Goal: Task Accomplishment & Management: Use online tool/utility

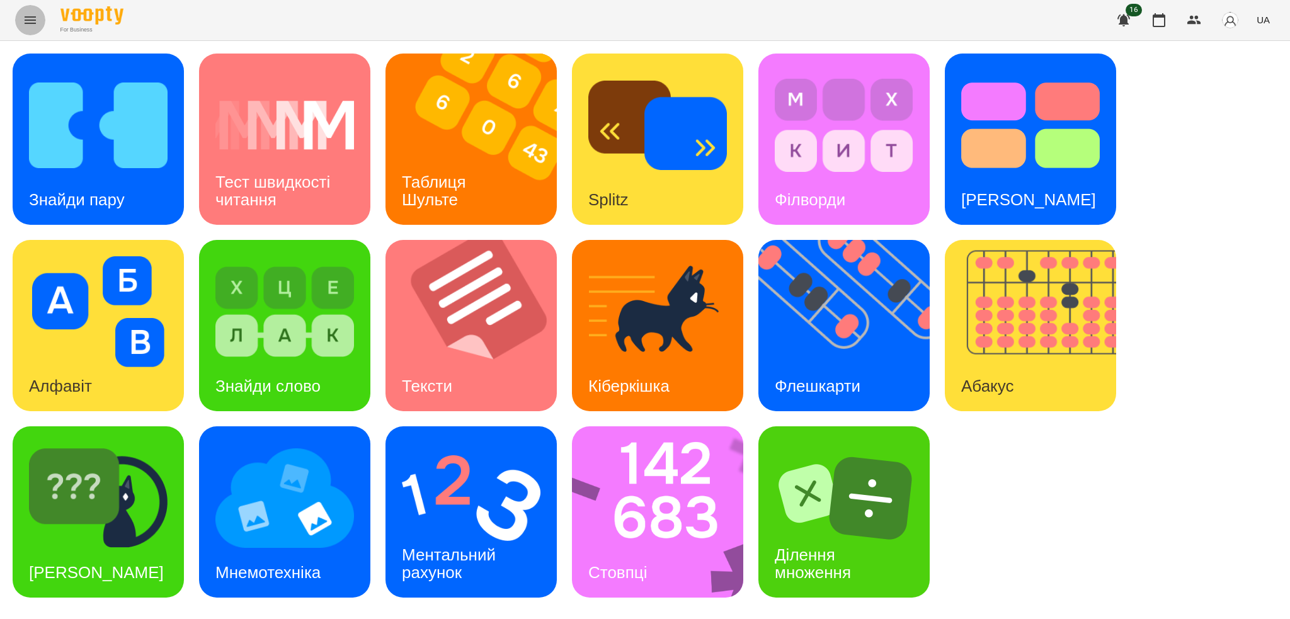
click at [29, 20] on icon "Menu" at bounding box center [30, 20] width 11 height 8
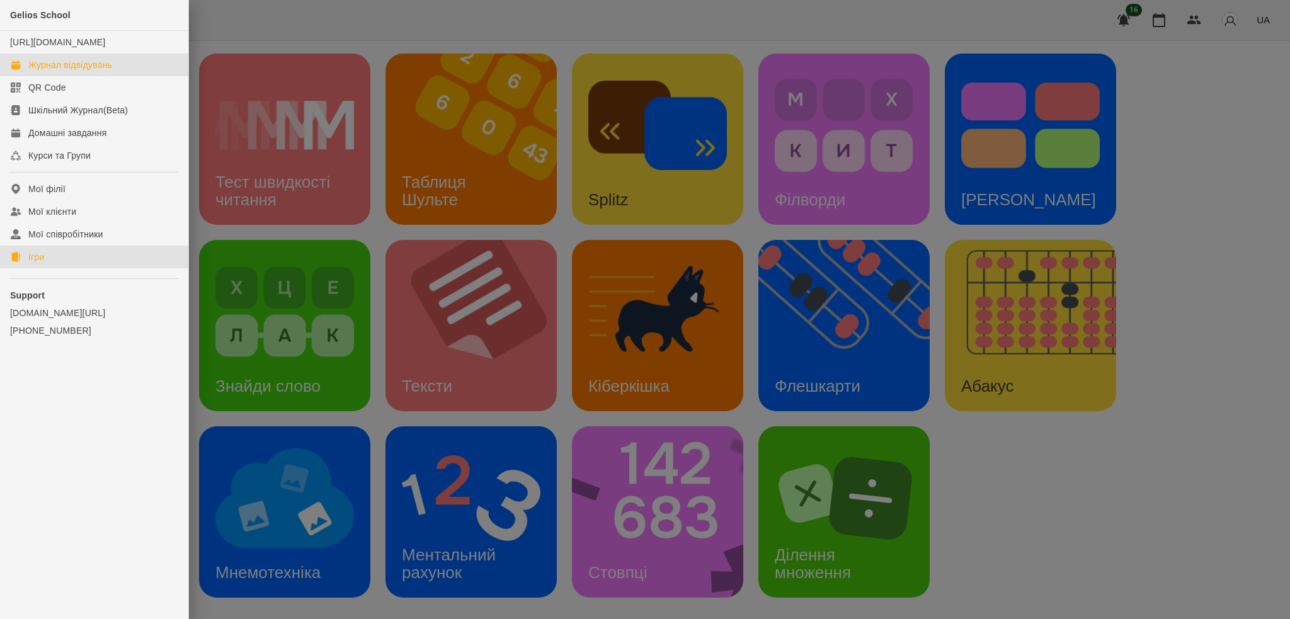
click at [88, 71] on div "Журнал відвідувань" at bounding box center [70, 65] width 84 height 13
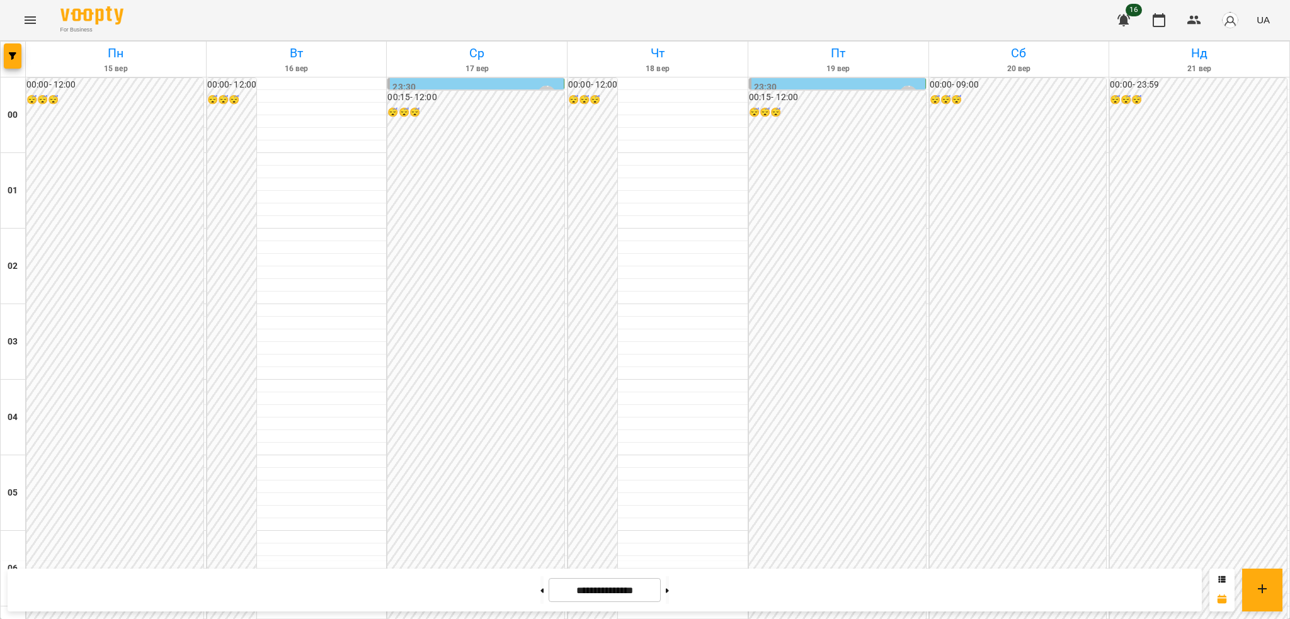
scroll to position [1114, 0]
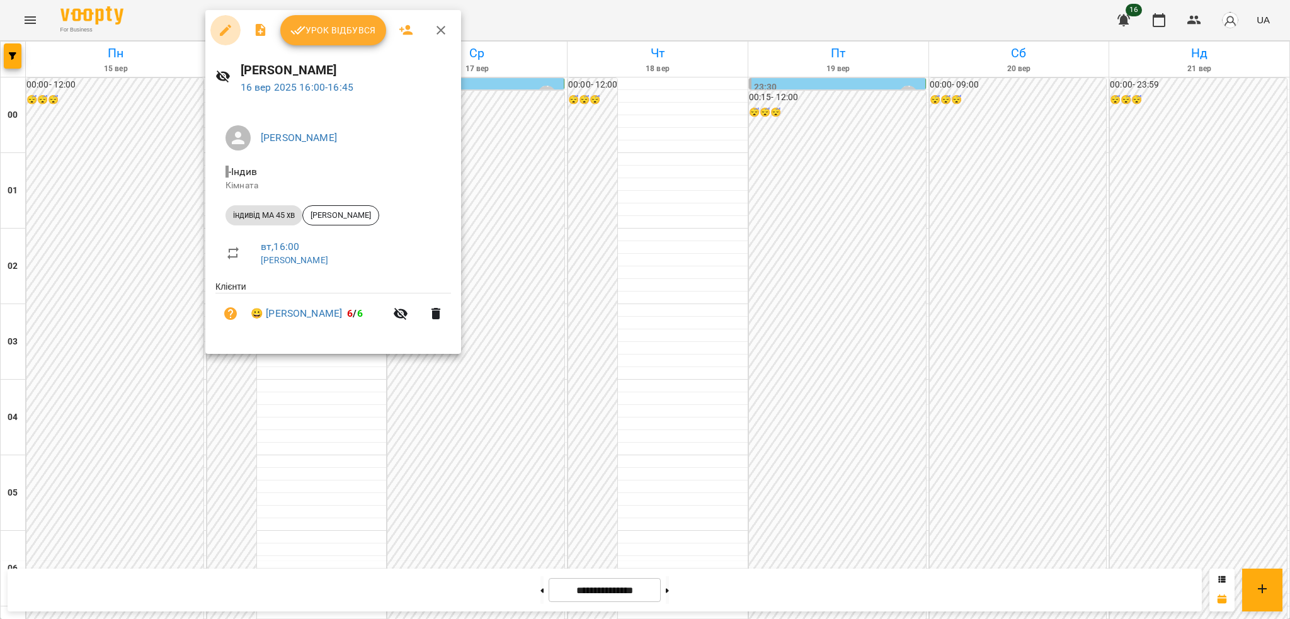
click at [220, 26] on icon "button" at bounding box center [225, 30] width 15 height 15
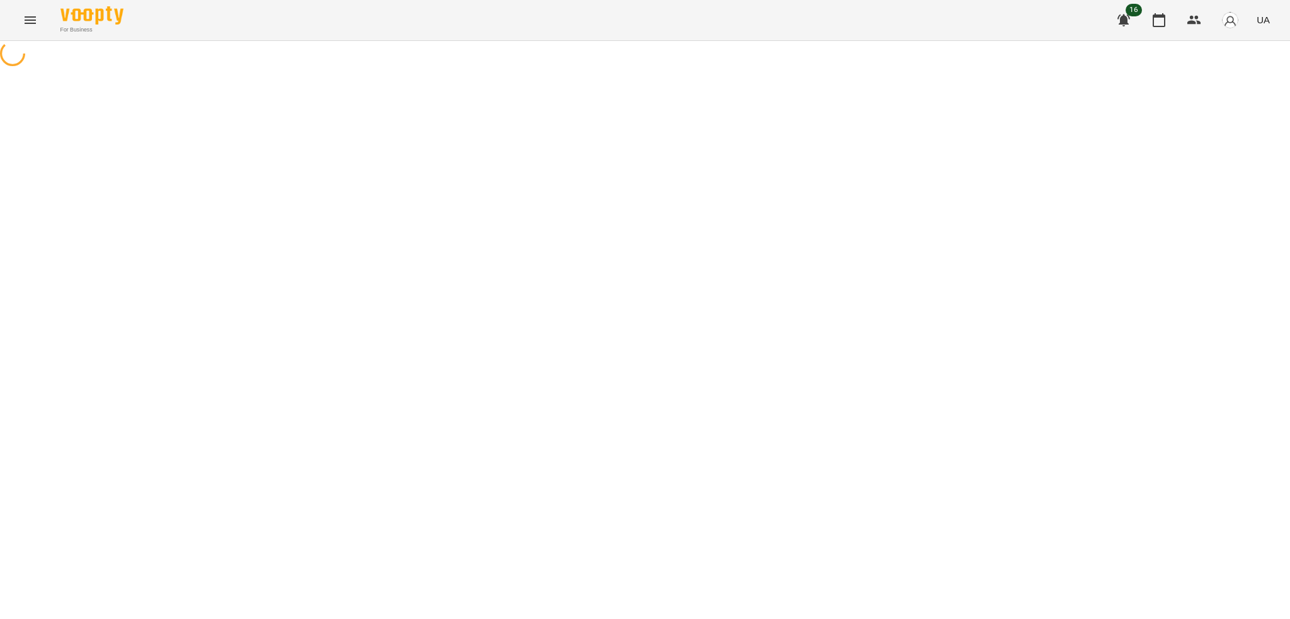
select select "**********"
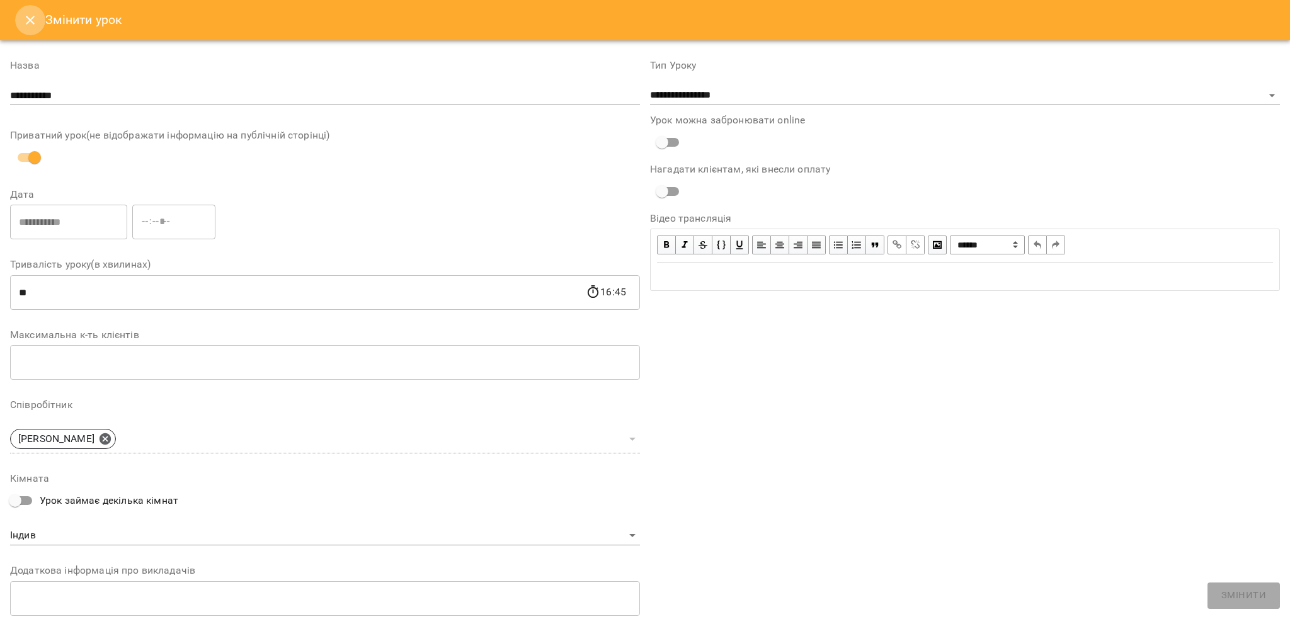
click at [26, 21] on icon "Close" at bounding box center [30, 20] width 15 height 15
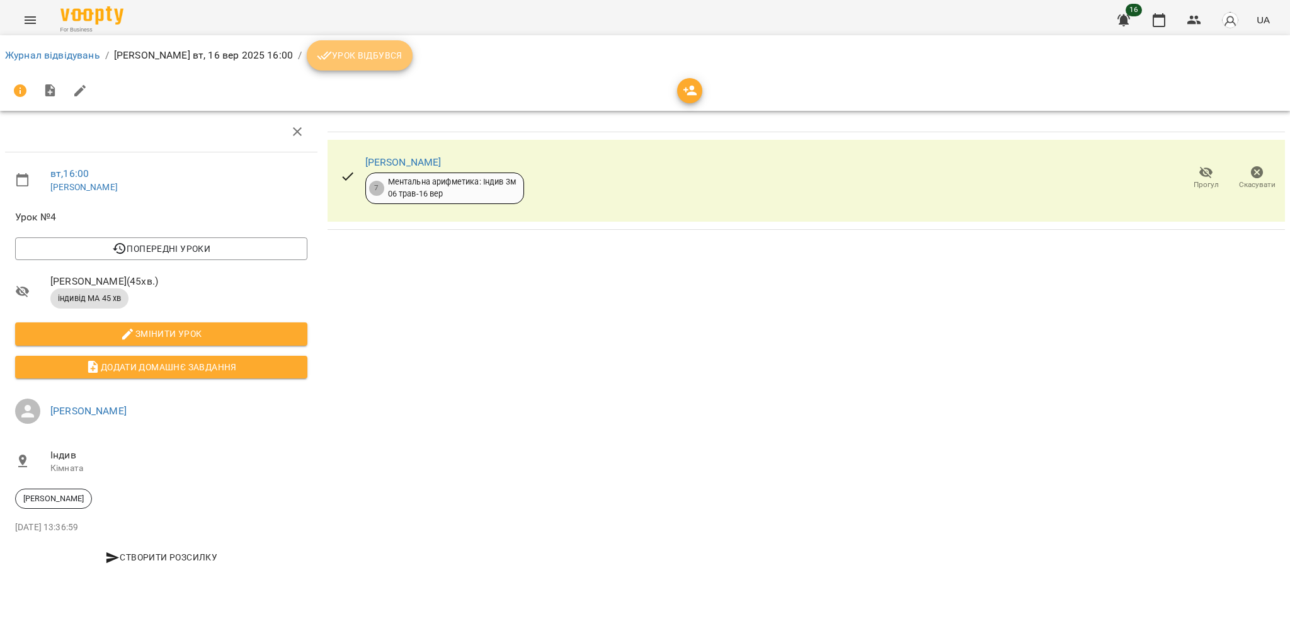
click at [346, 54] on span "Урок відбувся" at bounding box center [360, 55] width 86 height 15
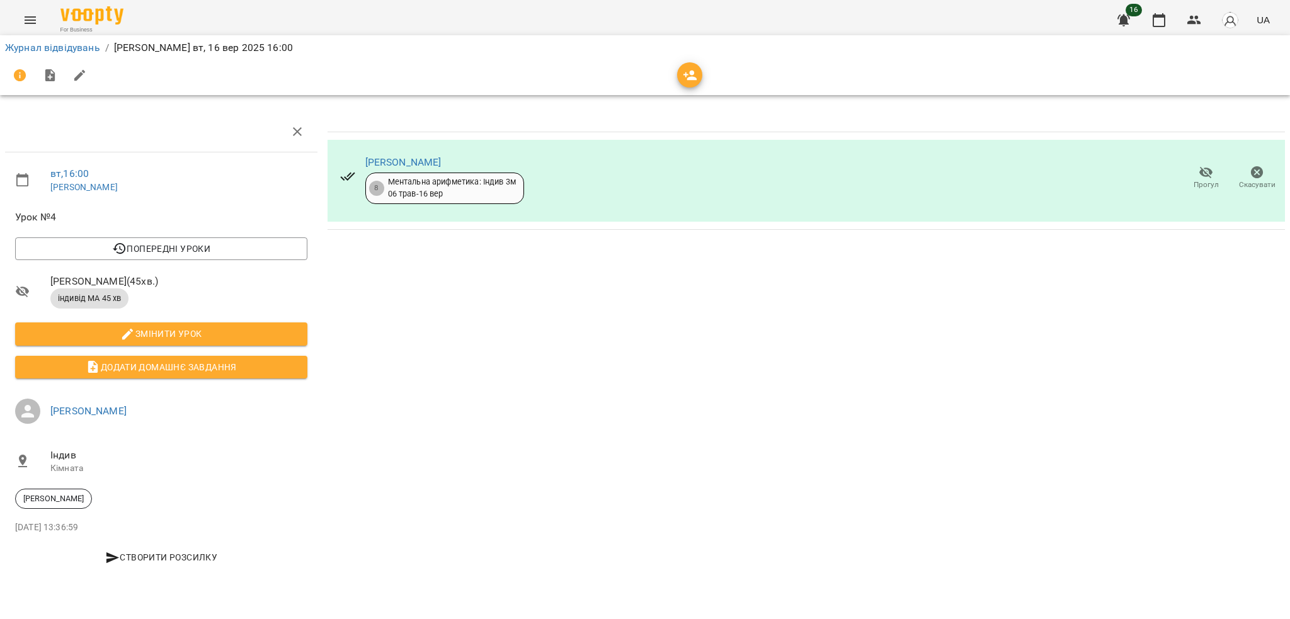
click at [27, 19] on icon "Menu" at bounding box center [30, 20] width 15 height 15
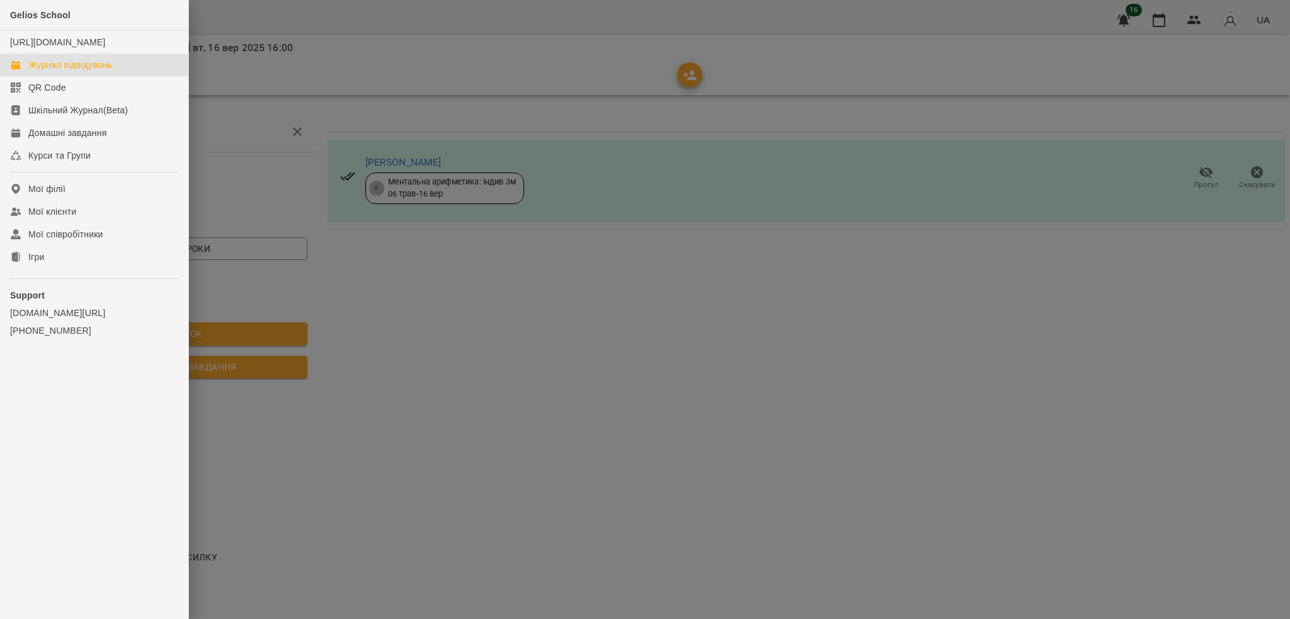
click at [81, 71] on div "Журнал відвідувань" at bounding box center [70, 65] width 84 height 13
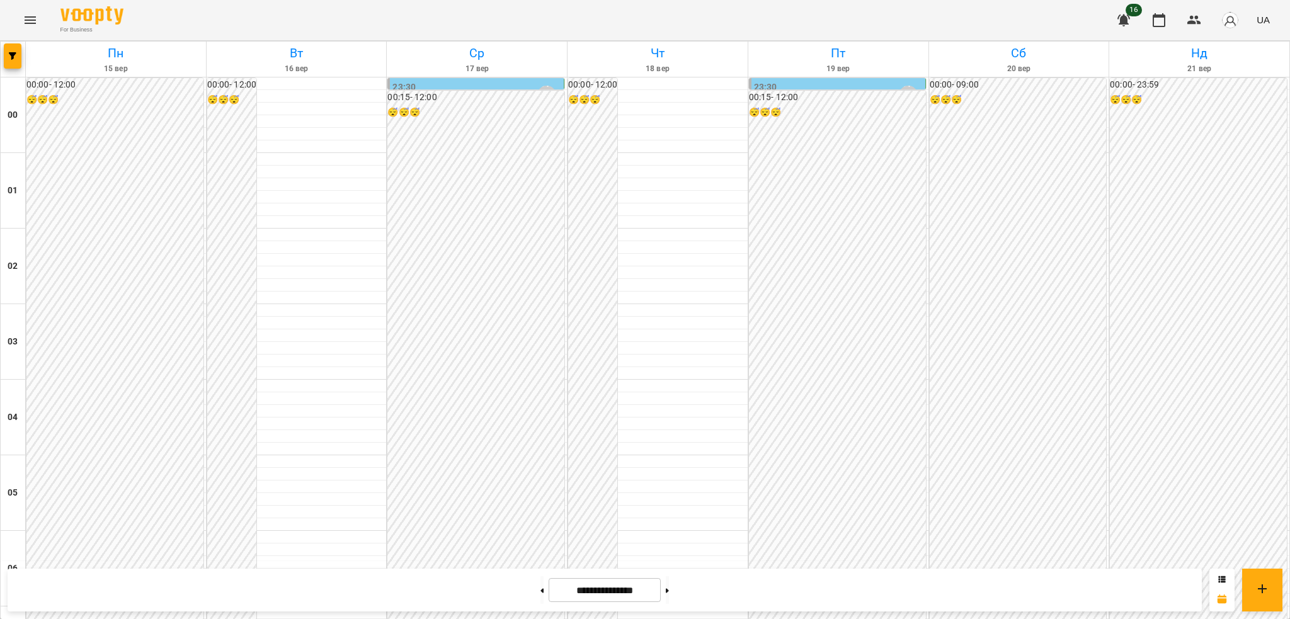
scroll to position [1084, 0]
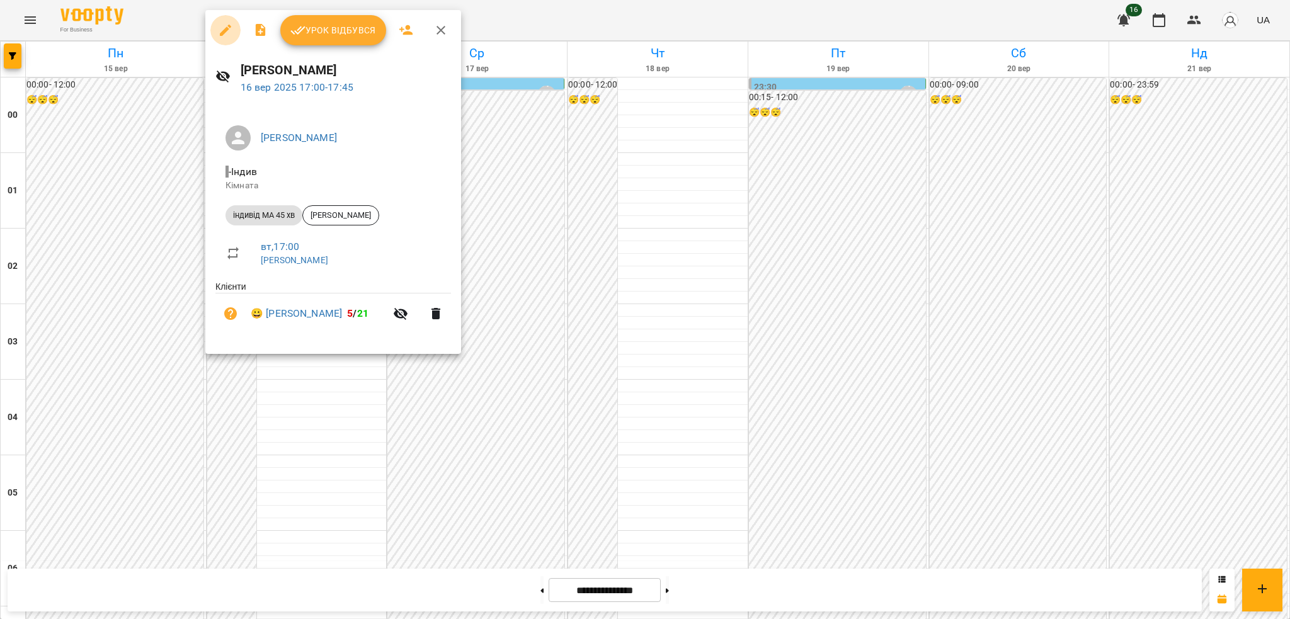
click at [224, 31] on icon "button" at bounding box center [225, 30] width 11 height 11
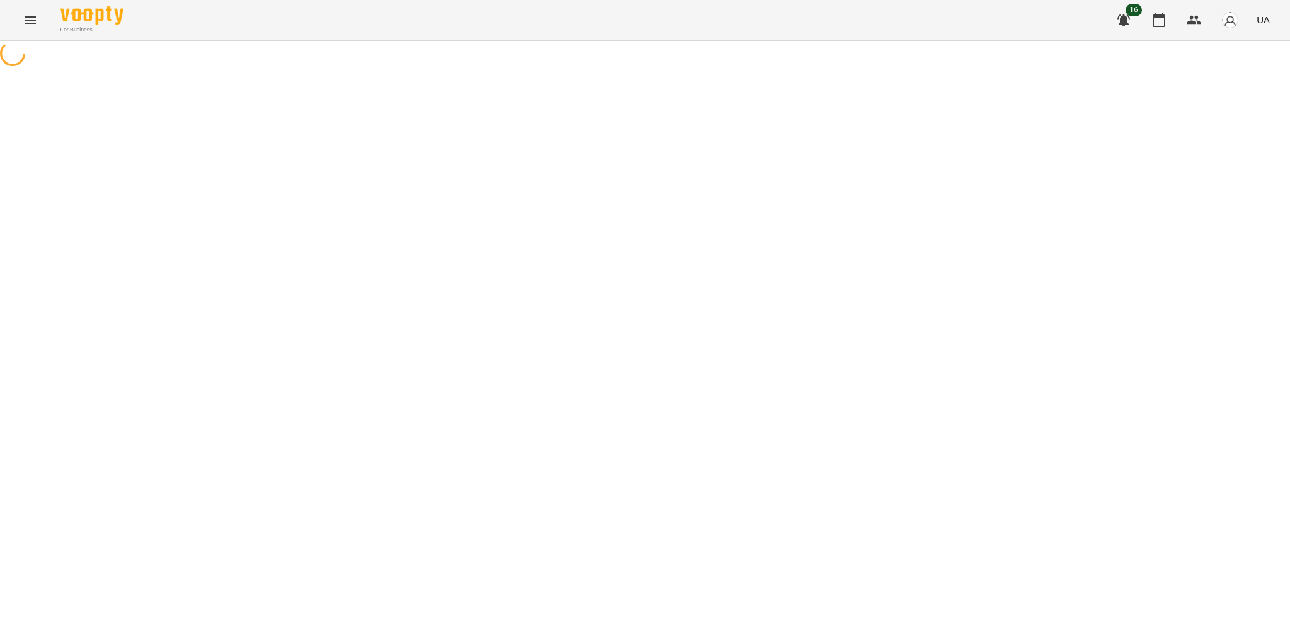
select select "**********"
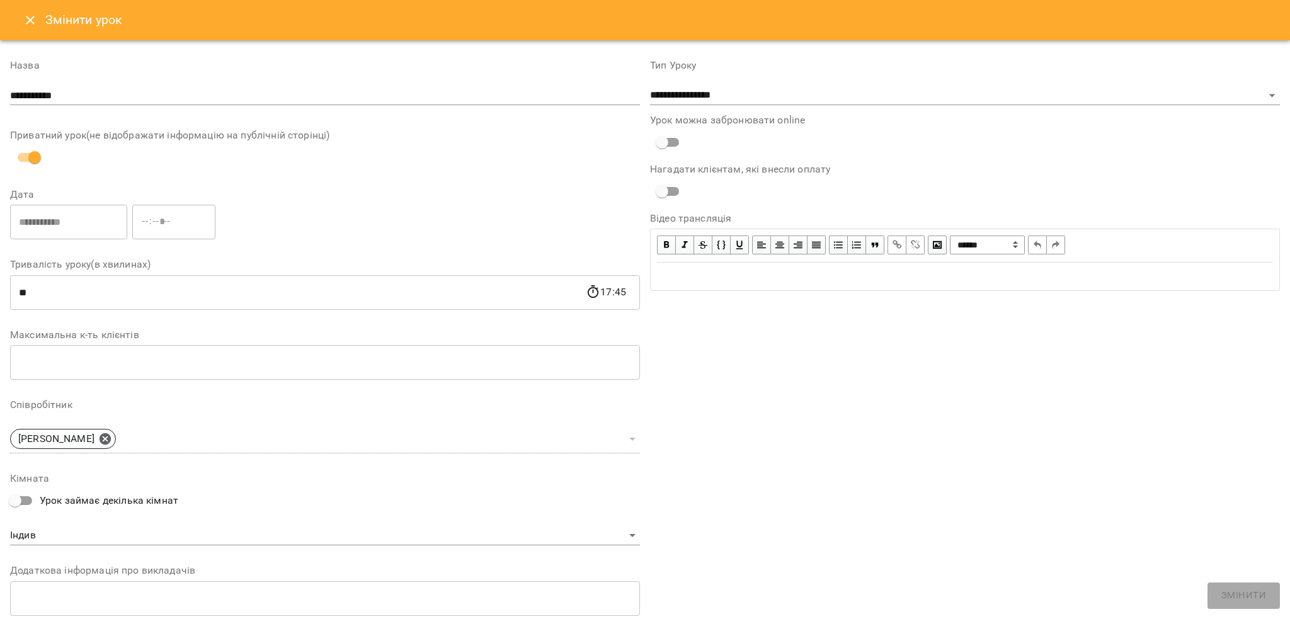
click at [18, 36] on div "Змінити урок" at bounding box center [645, 20] width 1290 height 40
click at [30, 21] on icon "Close" at bounding box center [30, 20] width 9 height 9
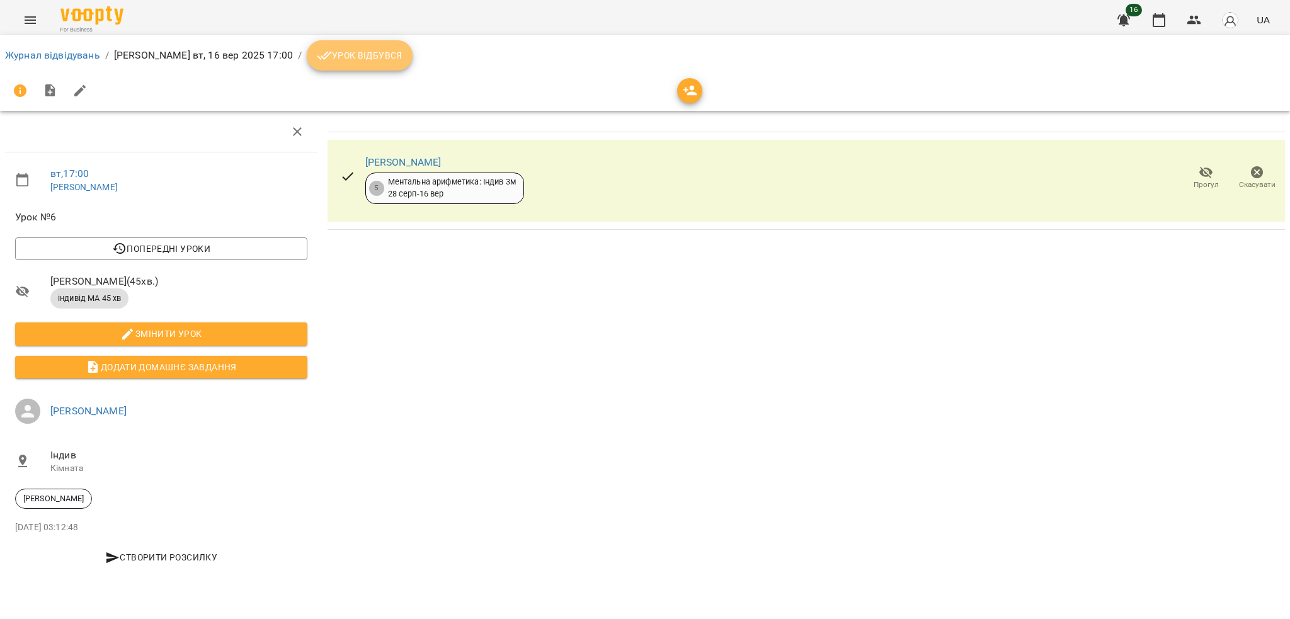
click at [363, 65] on button "Урок відбувся" at bounding box center [360, 55] width 106 height 30
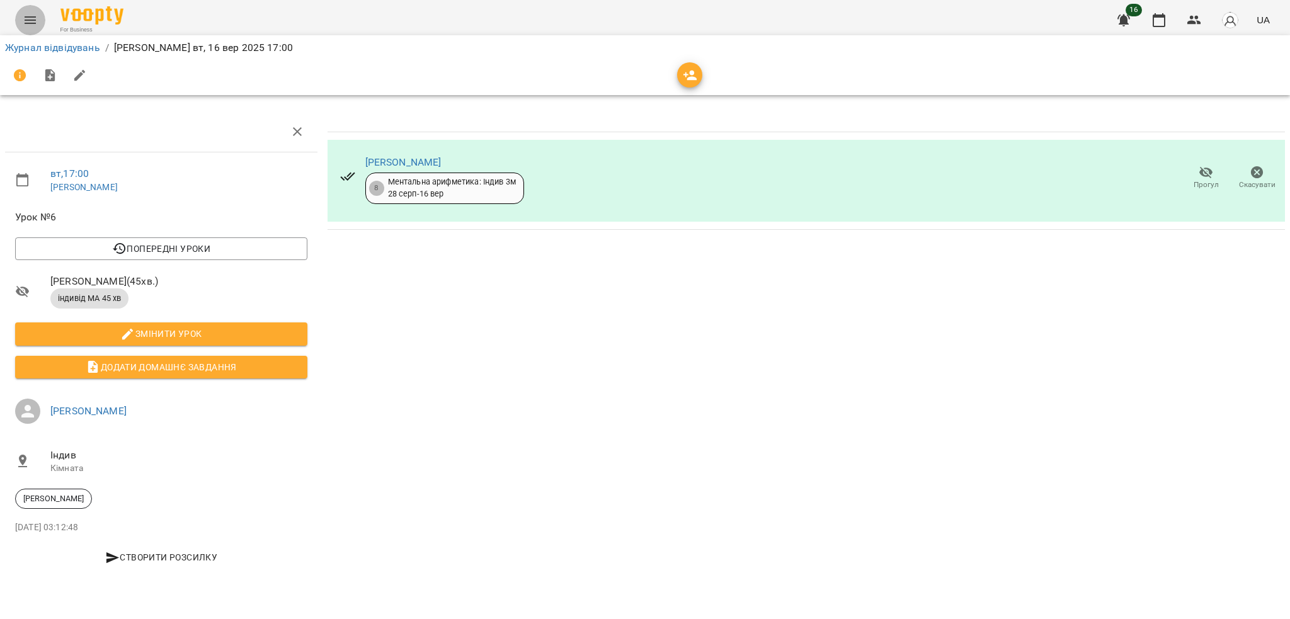
click at [32, 15] on icon "Menu" at bounding box center [30, 20] width 15 height 15
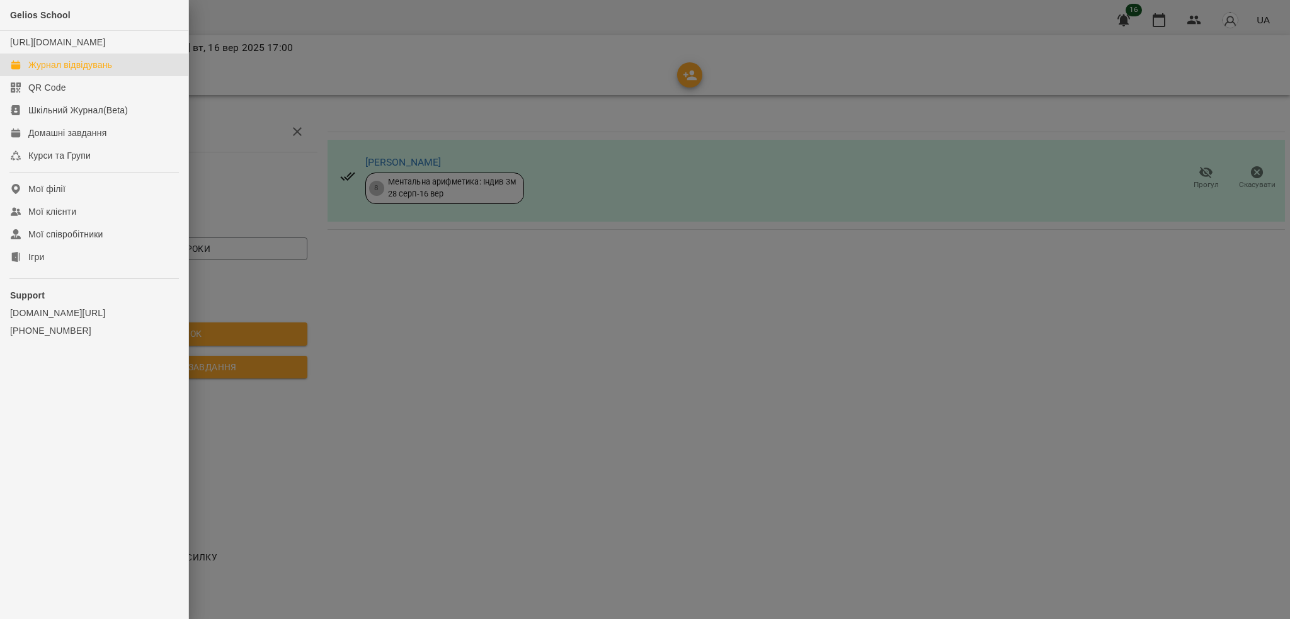
click at [111, 69] on link "Журнал відвідувань" at bounding box center [94, 65] width 188 height 23
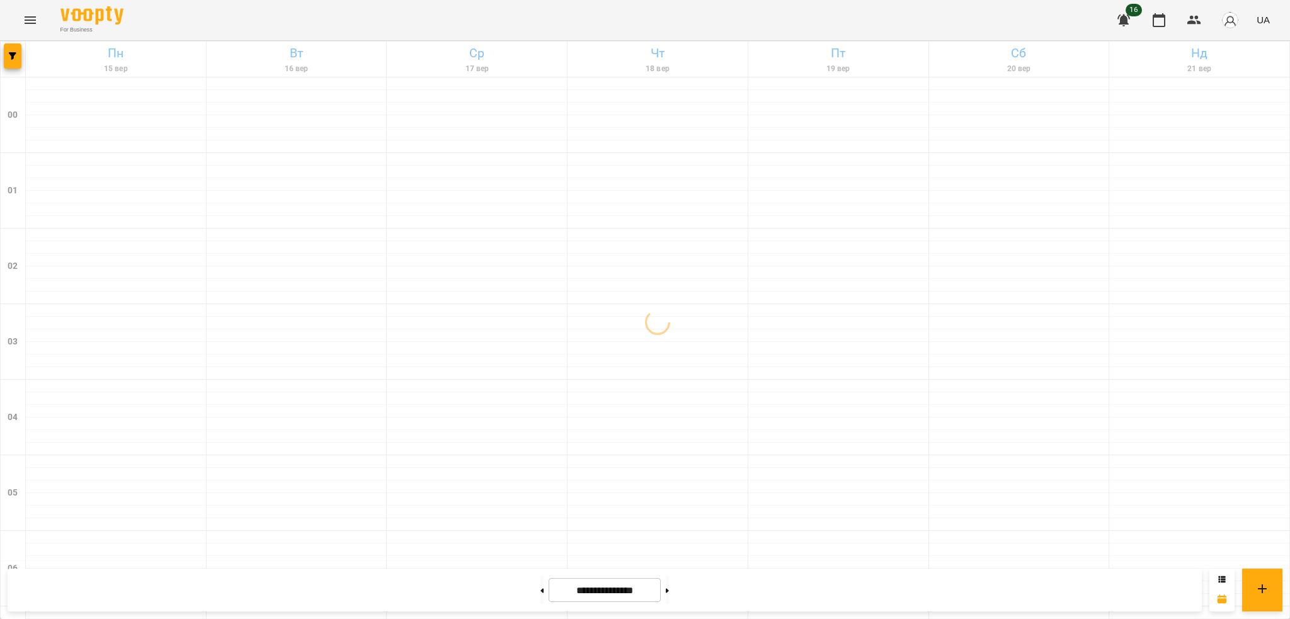
click at [1267, 21] on span "UA" at bounding box center [1262, 19] width 13 height 13
click at [1237, 96] on div "Русский" at bounding box center [1239, 93] width 64 height 23
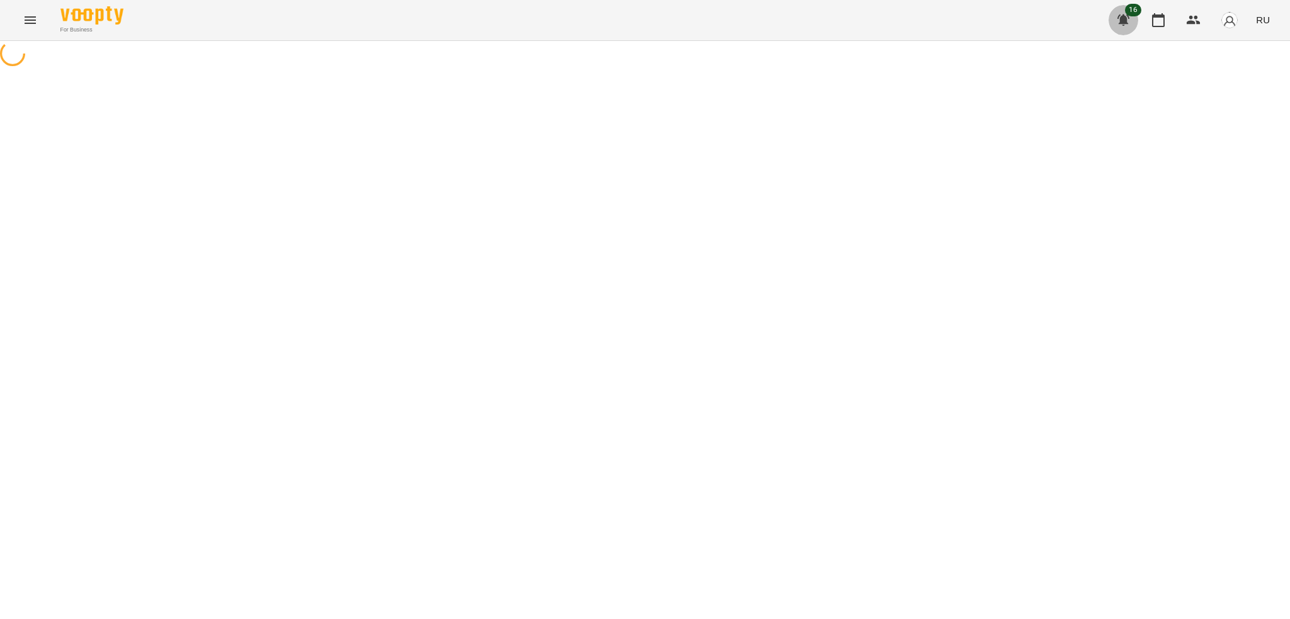
click at [1133, 22] on button "button" at bounding box center [1123, 20] width 30 height 30
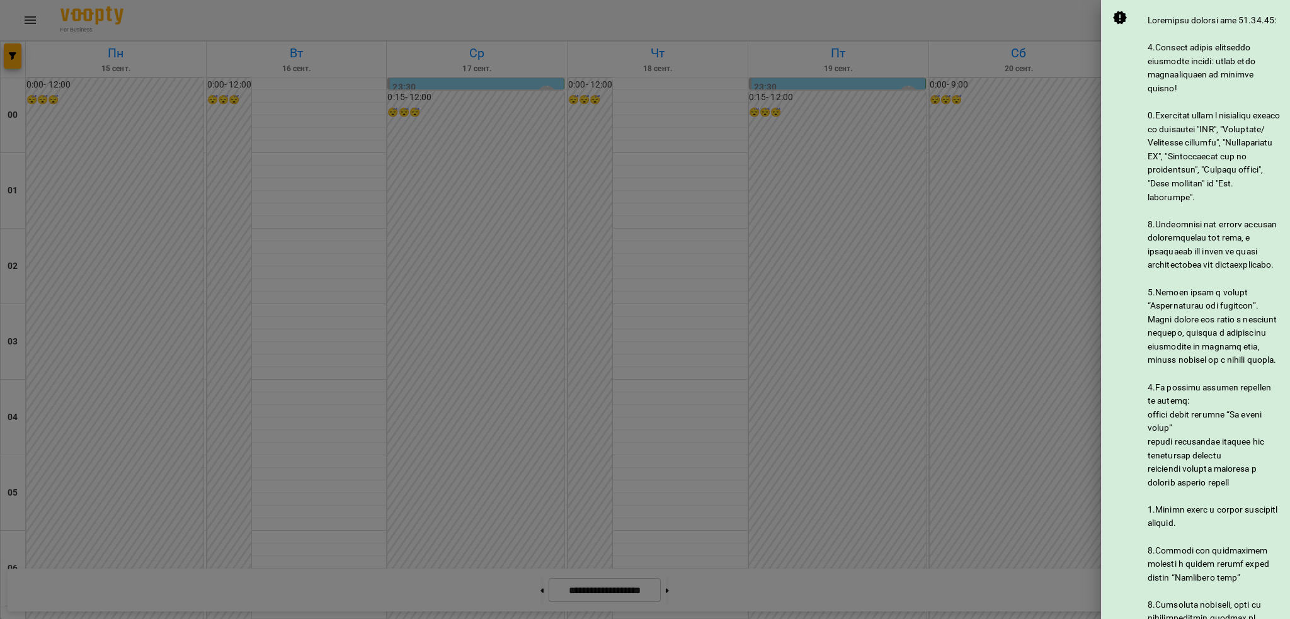
click at [1083, 3] on div at bounding box center [645, 309] width 1290 height 619
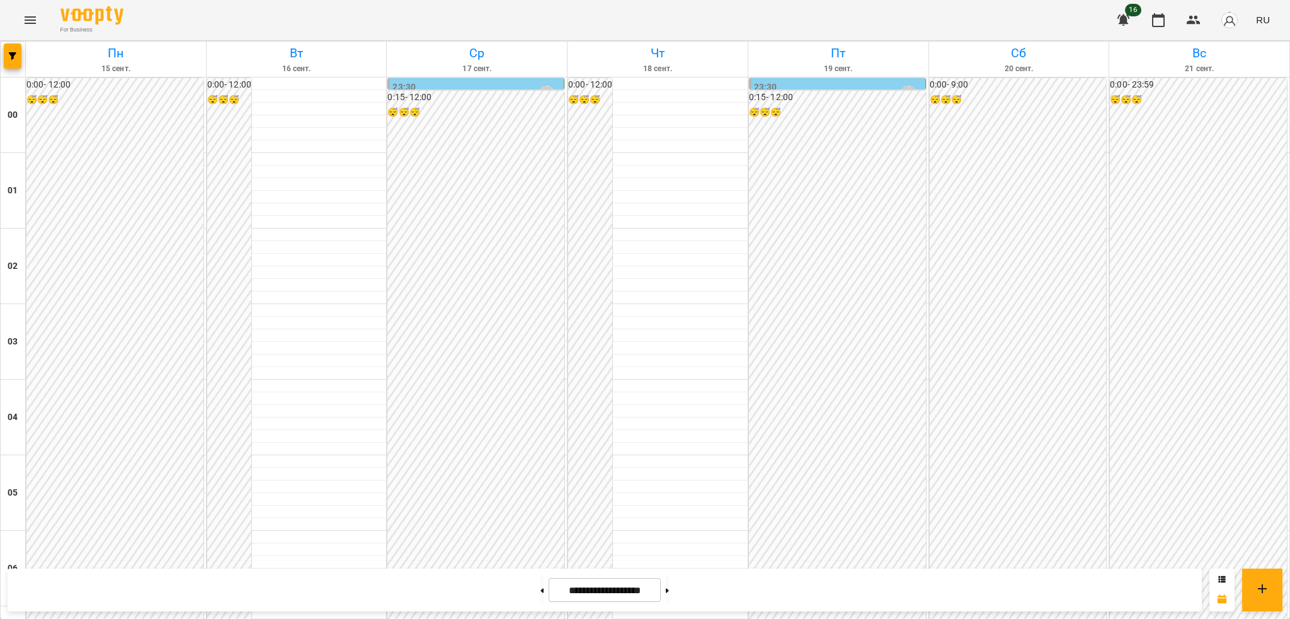
scroll to position [988, 0]
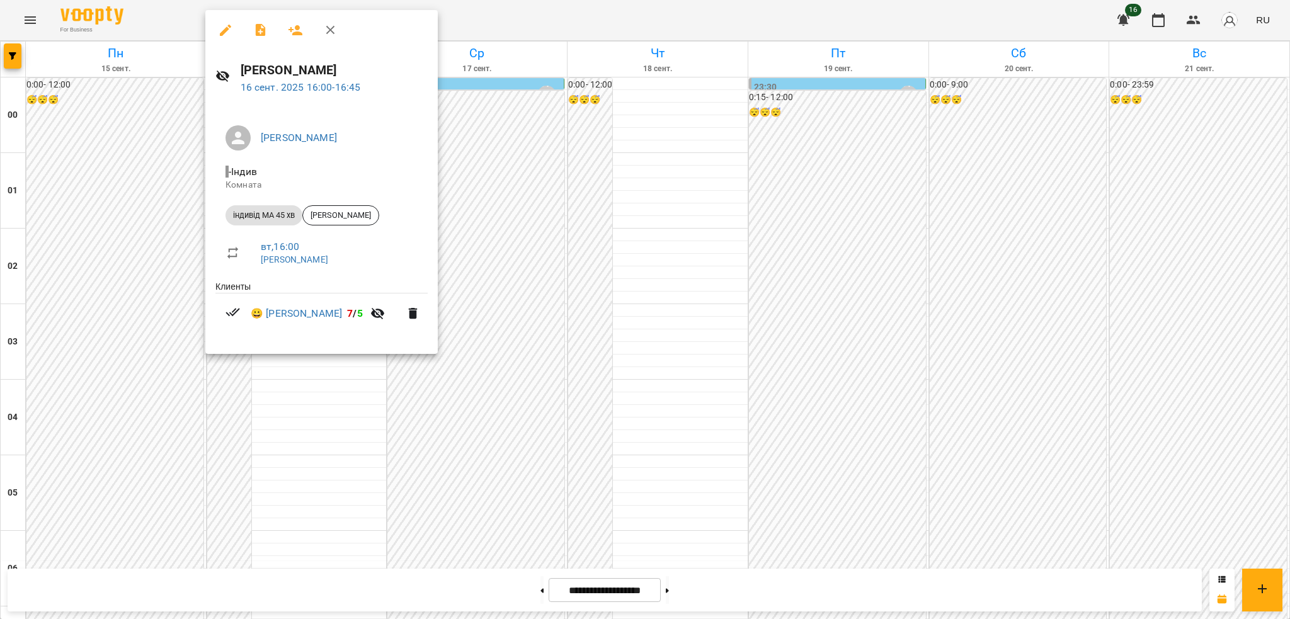
click at [340, 31] on button "button" at bounding box center [330, 30] width 30 height 30
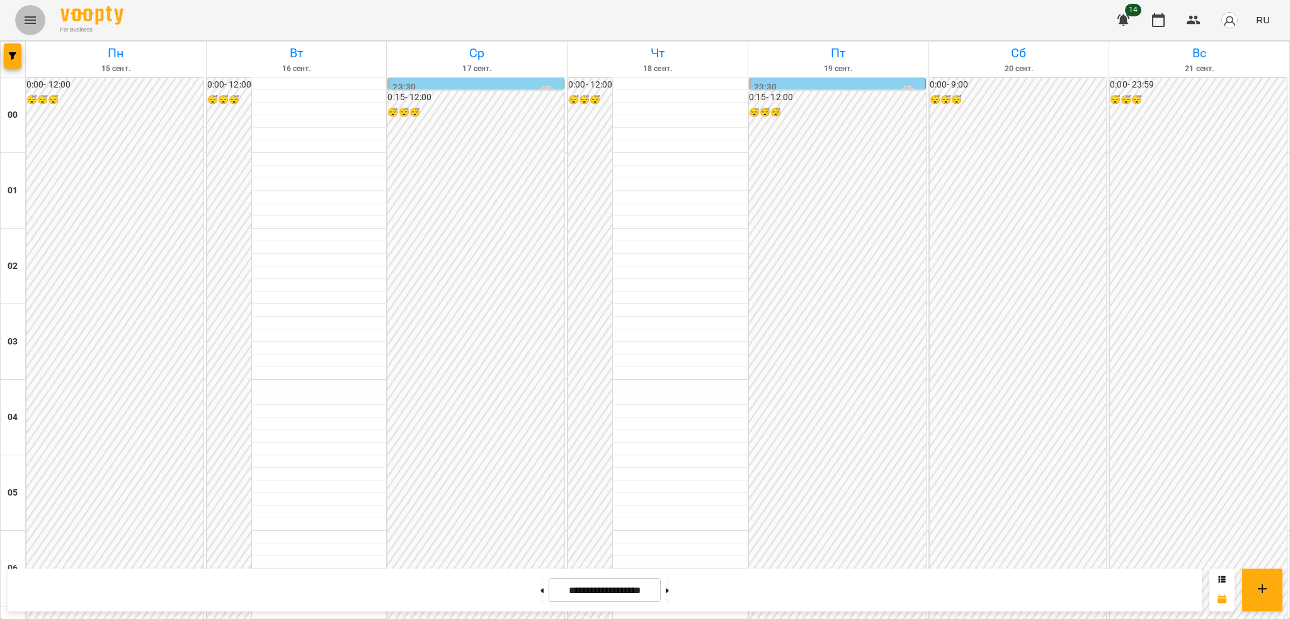
click at [31, 26] on icon "Menu" at bounding box center [30, 20] width 15 height 15
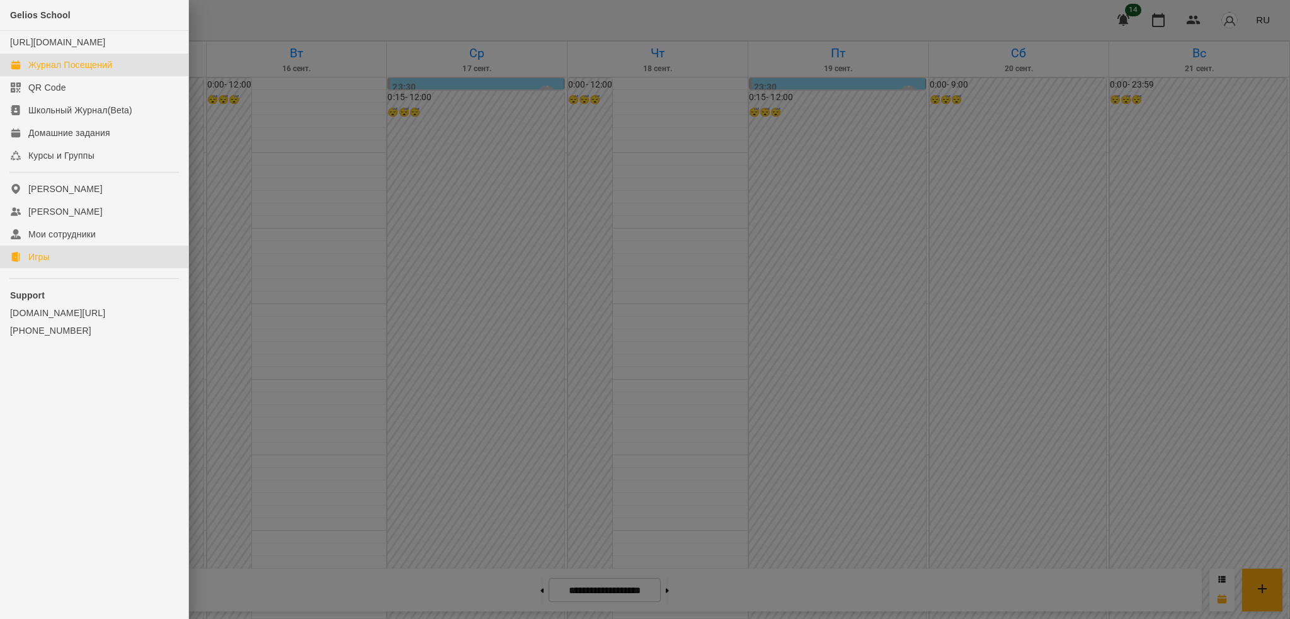
click at [45, 263] on div "Игры" at bounding box center [38, 257] width 21 height 13
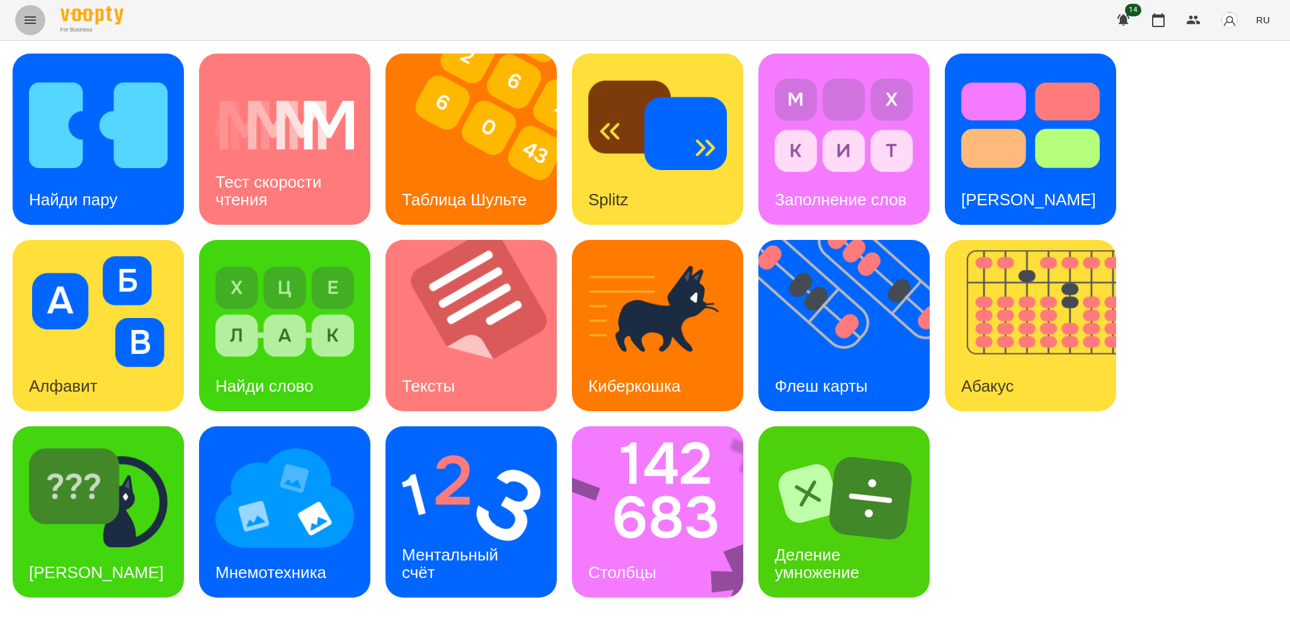
click at [31, 24] on icon "Menu" at bounding box center [30, 20] width 15 height 15
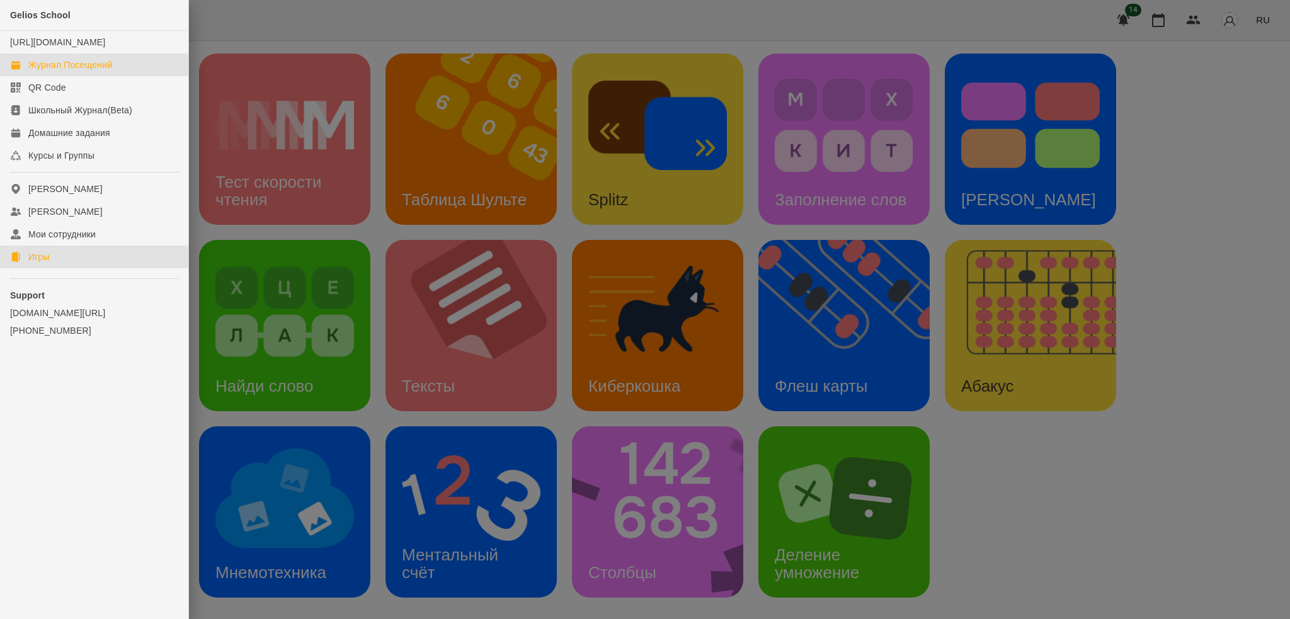
click at [85, 71] on div "Журнал Посещений" at bounding box center [70, 65] width 84 height 13
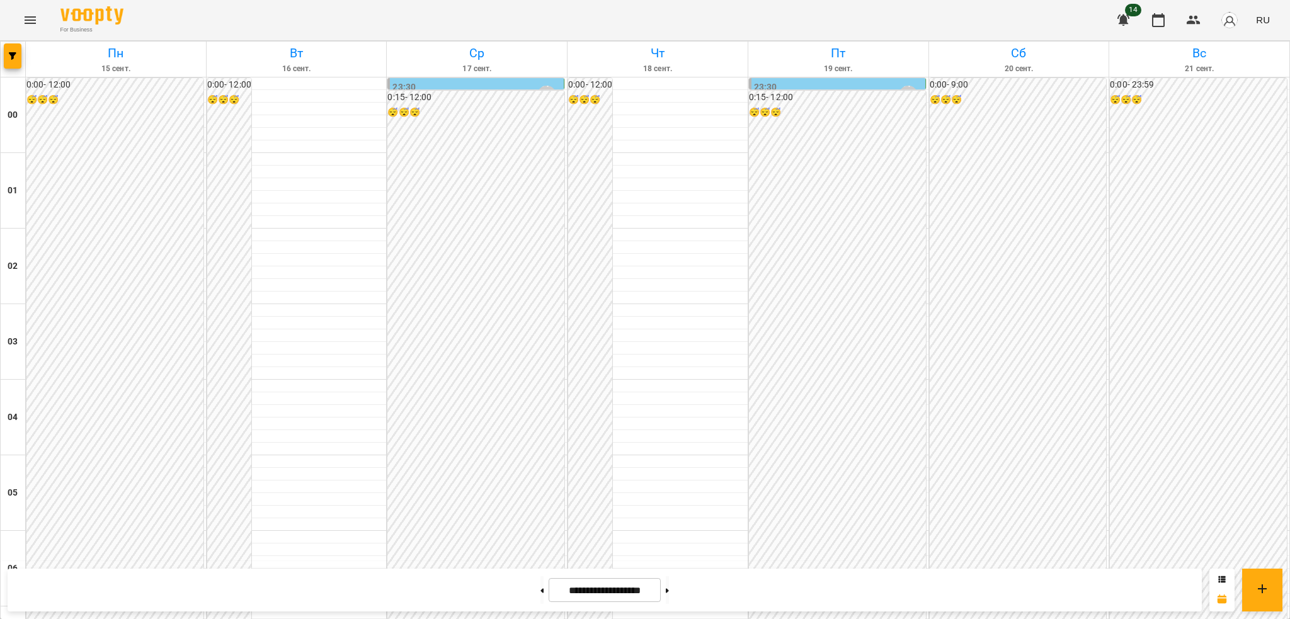
scroll to position [1206, 0]
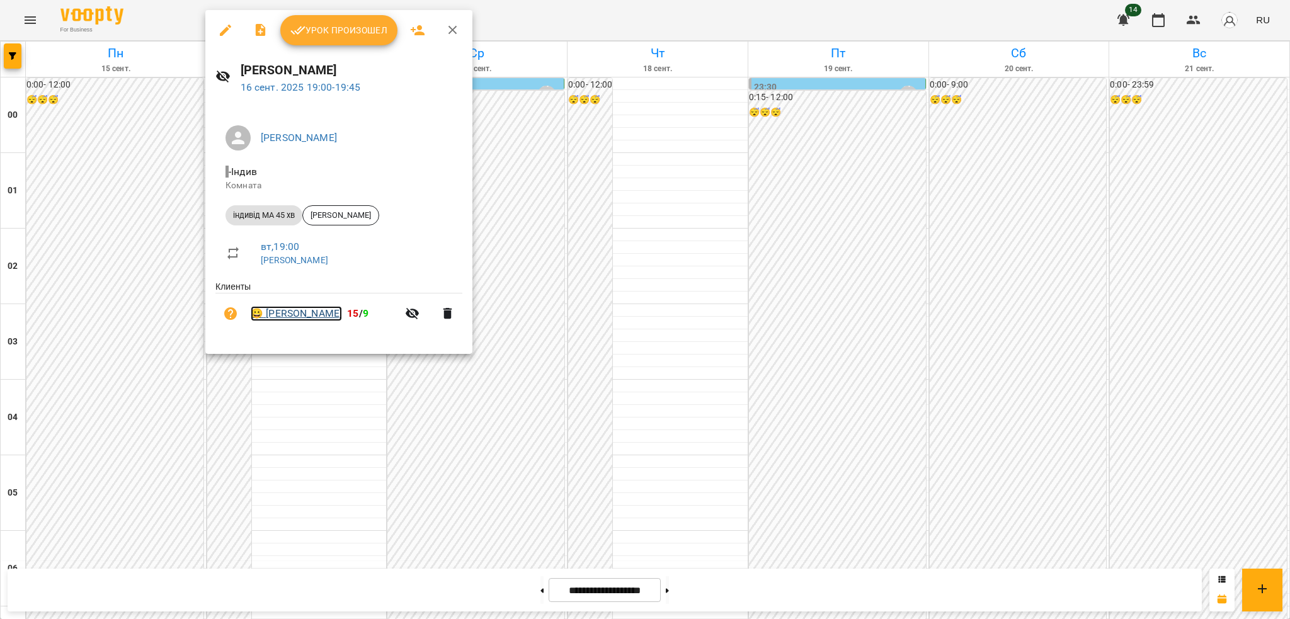
click at [300, 314] on link "😀 [PERSON_NAME]" at bounding box center [296, 313] width 91 height 15
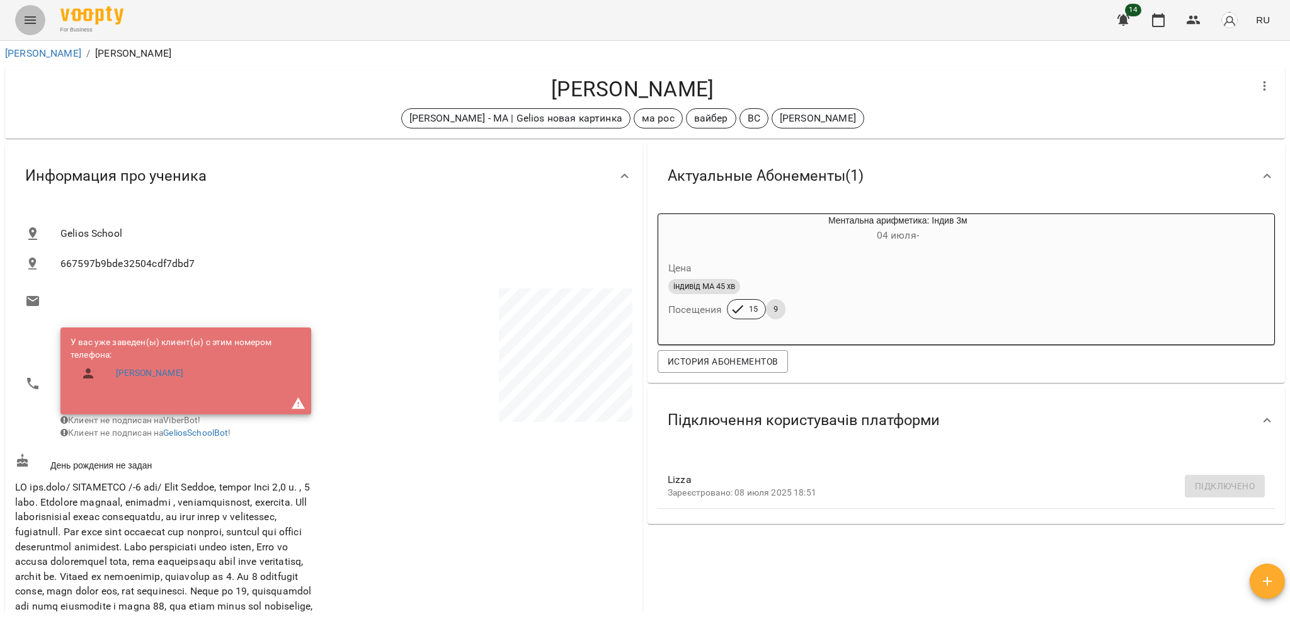
click at [32, 13] on icon "Menu" at bounding box center [30, 20] width 15 height 15
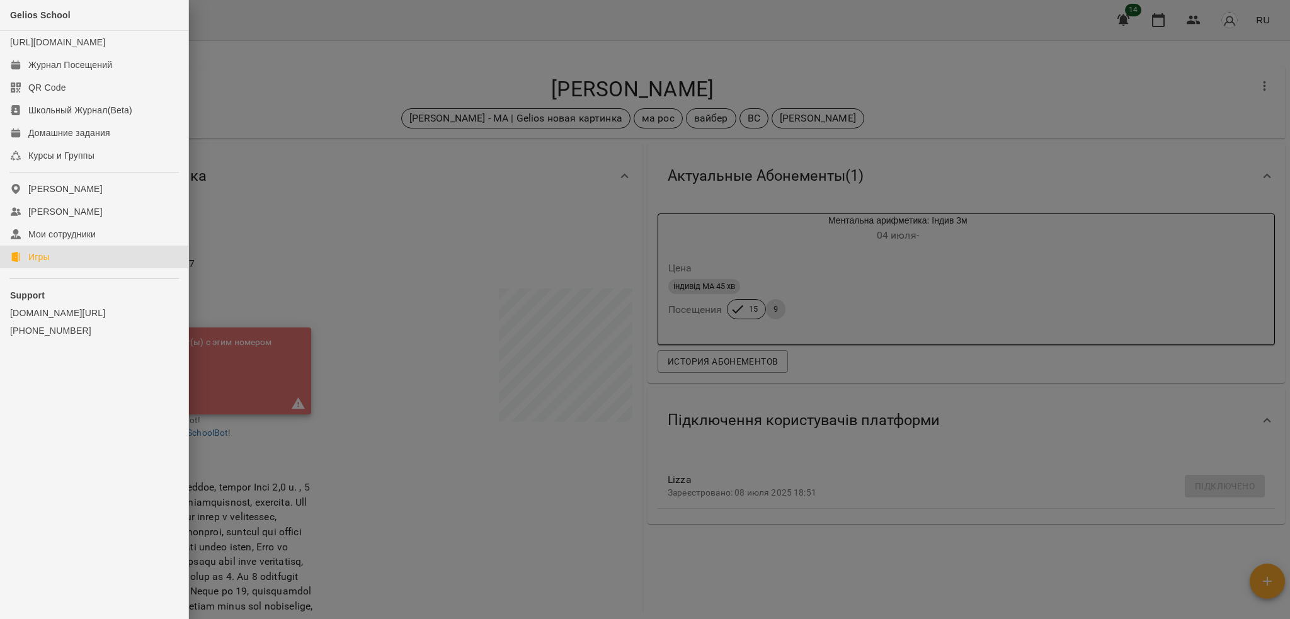
click at [66, 264] on link "Игры" at bounding box center [94, 257] width 188 height 23
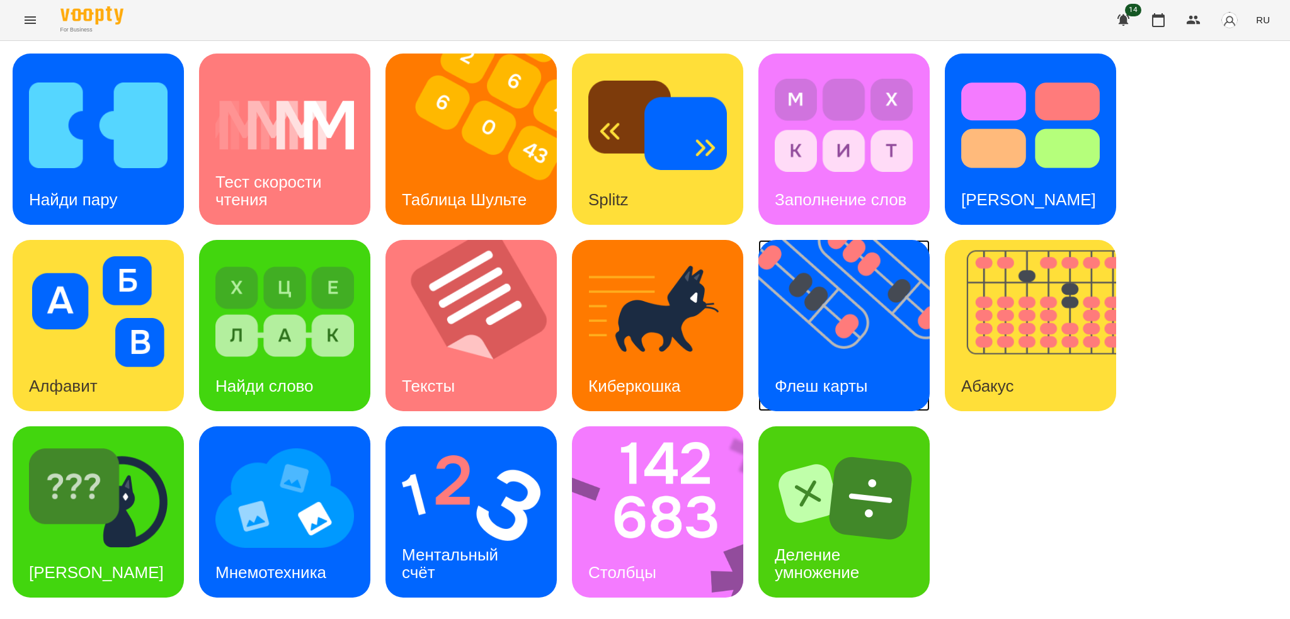
click at [850, 331] on img at bounding box center [851, 325] width 187 height 171
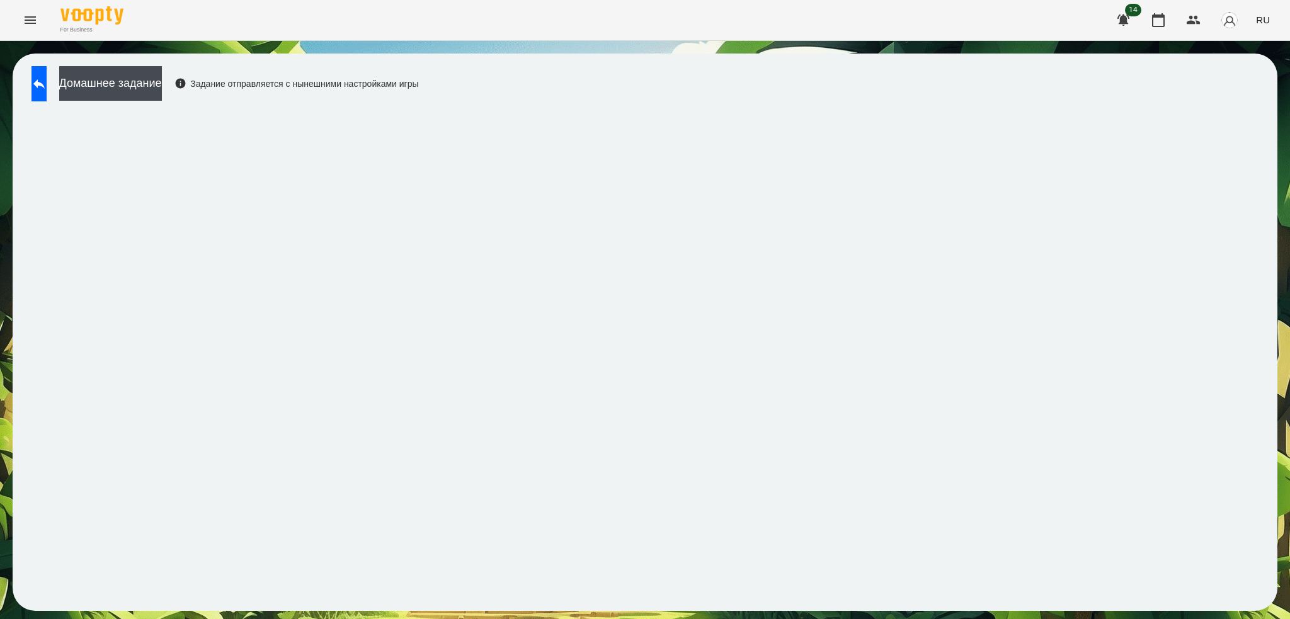
click at [1266, 8] on button "RU" at bounding box center [1262, 19] width 24 height 23
click at [1237, 73] on div "Українська" at bounding box center [1239, 71] width 64 height 23
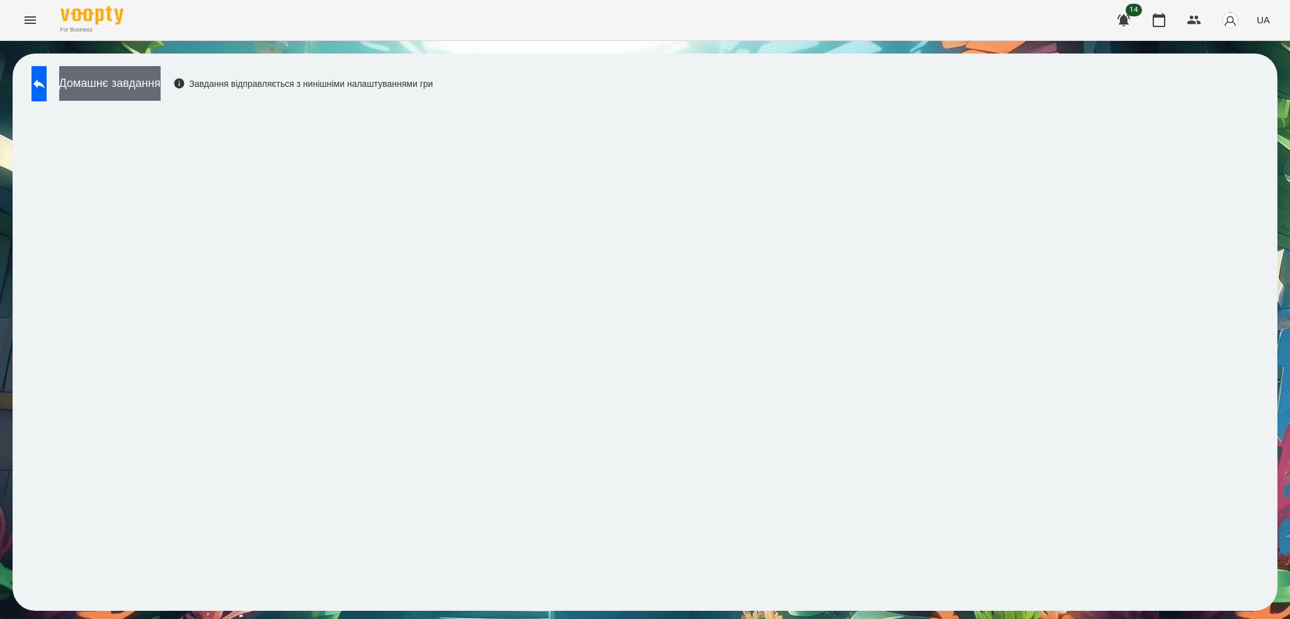
click at [161, 81] on button "Домашнє завдання" at bounding box center [109, 83] width 101 height 35
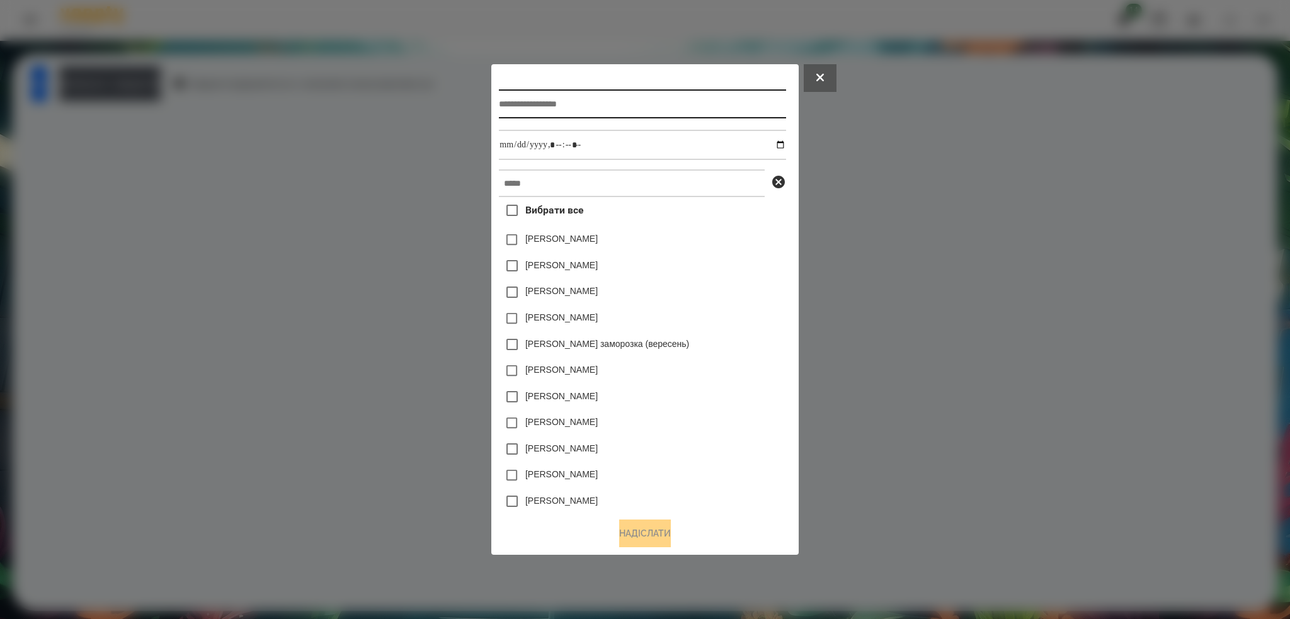
click at [545, 101] on input "text" at bounding box center [642, 103] width 286 height 29
type input "**********"
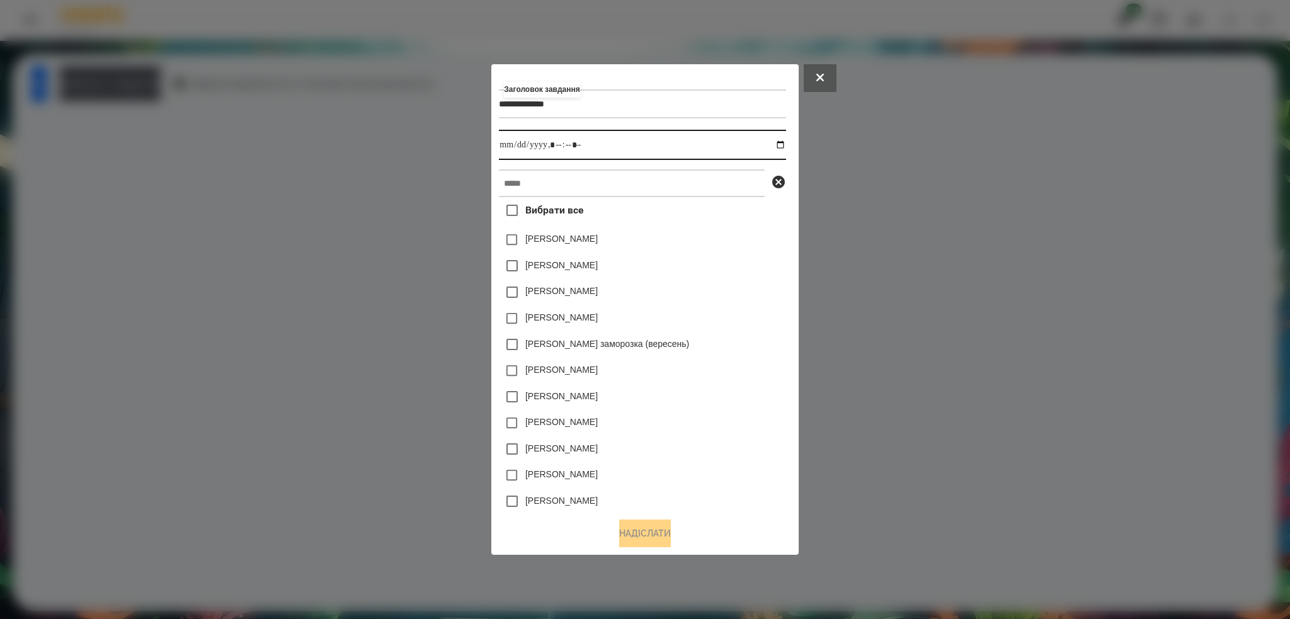
click at [785, 147] on input "datetime-local" at bounding box center [642, 145] width 286 height 30
click at [609, 145] on input "datetime-local" at bounding box center [642, 145] width 286 height 30
click at [560, 181] on input "text" at bounding box center [632, 183] width 266 height 28
click at [781, 145] on input "datetime-local" at bounding box center [642, 145] width 286 height 30
type input "**********"
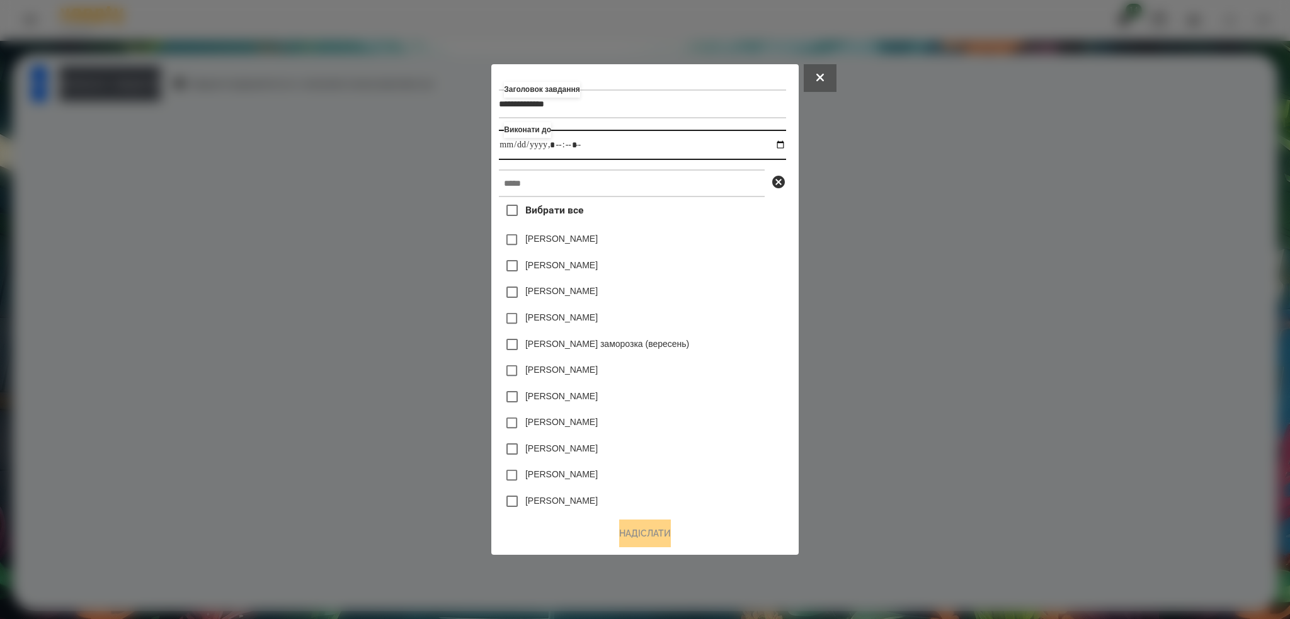
click at [618, 150] on input "datetime-local" at bounding box center [642, 145] width 286 height 30
click at [557, 191] on input "text" at bounding box center [632, 183] width 266 height 28
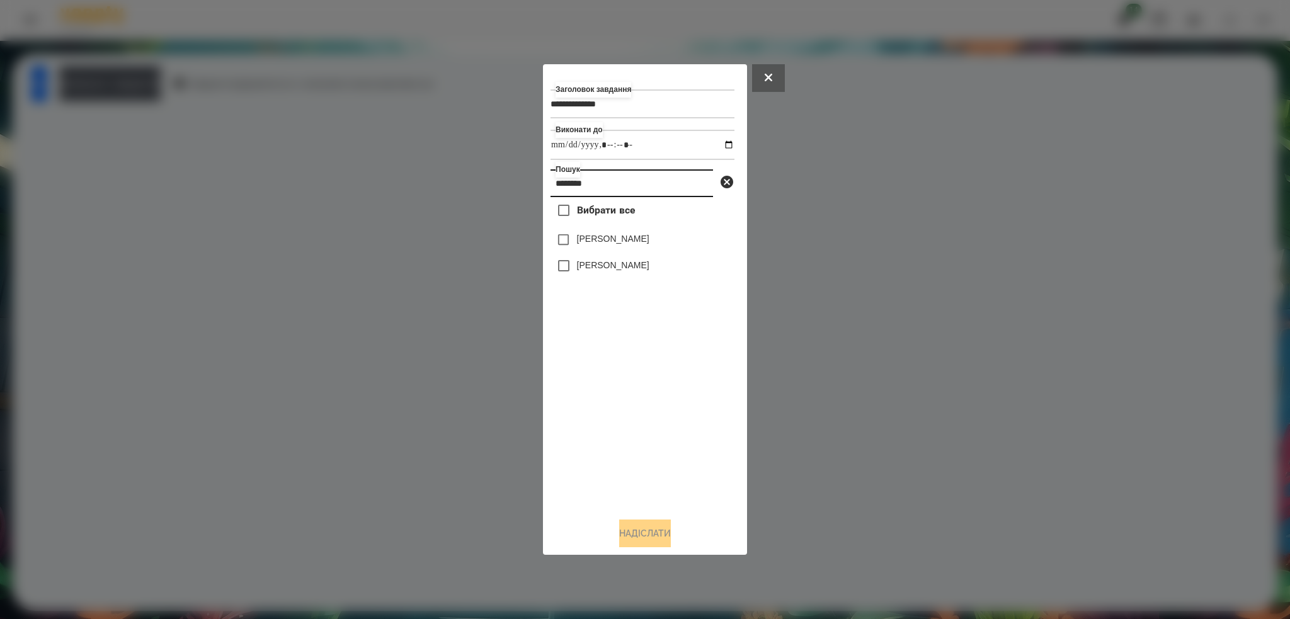
type input "********"
click at [626, 528] on button "Надіслати" at bounding box center [645, 533] width 52 height 28
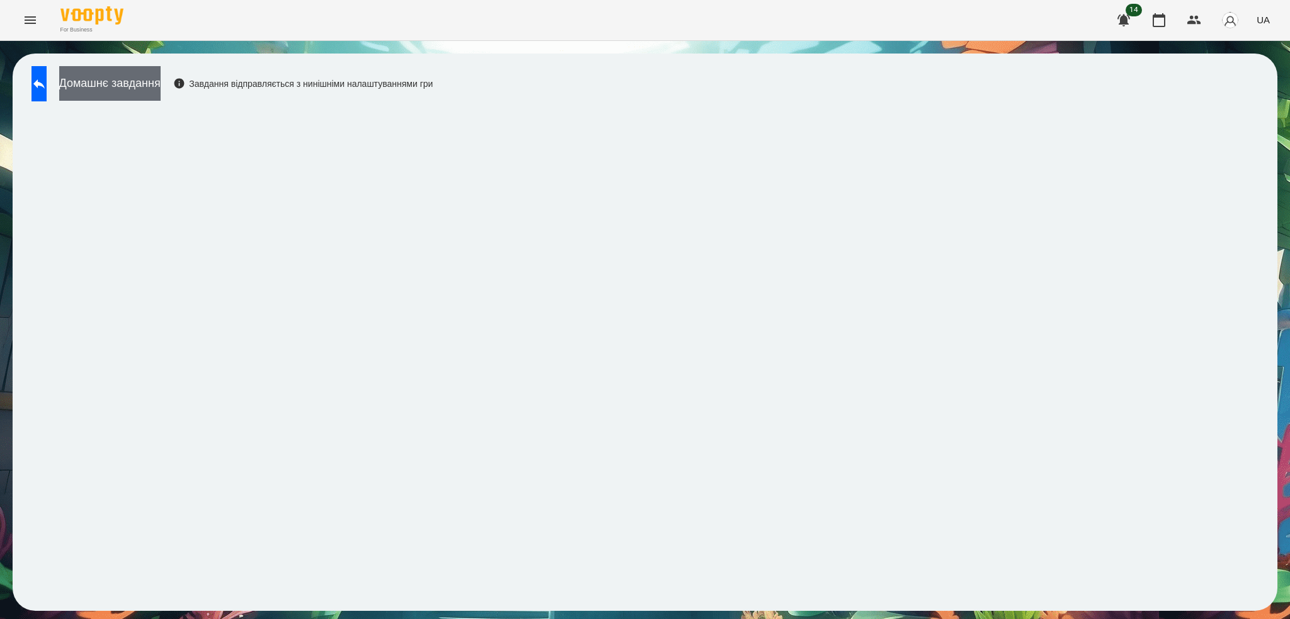
click at [161, 81] on button "Домашнє завдання" at bounding box center [109, 83] width 101 height 35
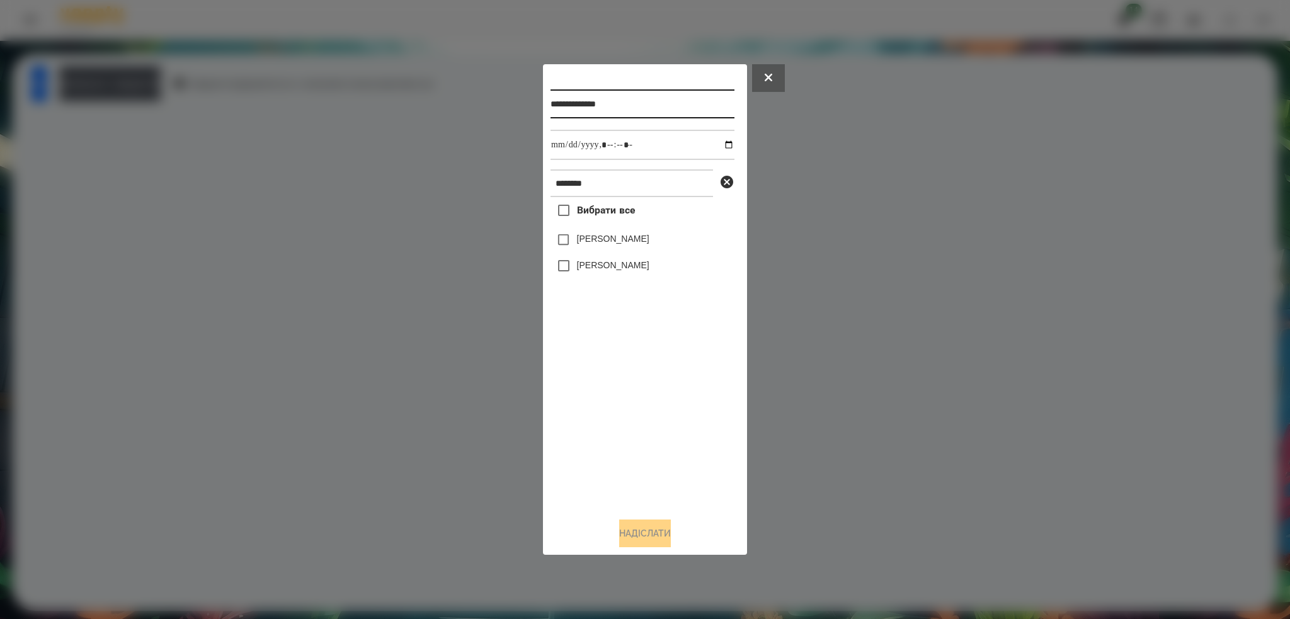
click at [649, 102] on input "**********" at bounding box center [642, 103] width 184 height 29
type input "**********"
click at [639, 538] on button "Надіслати" at bounding box center [645, 533] width 52 height 28
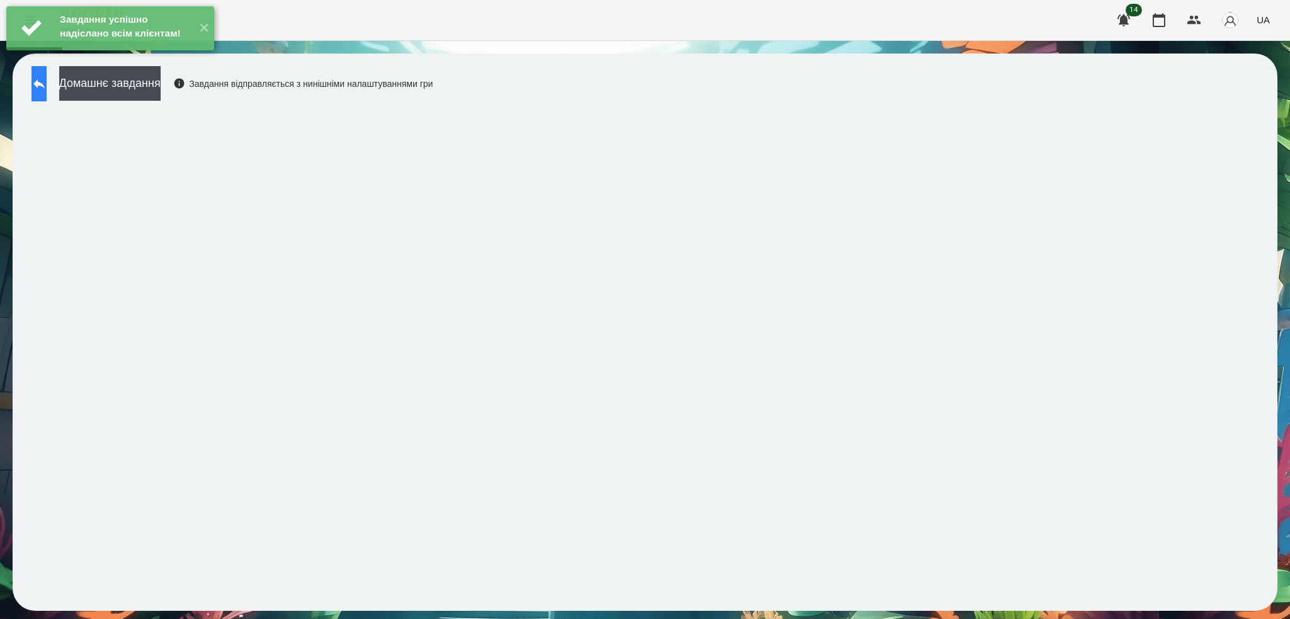
click at [47, 88] on icon at bounding box center [38, 83] width 15 height 15
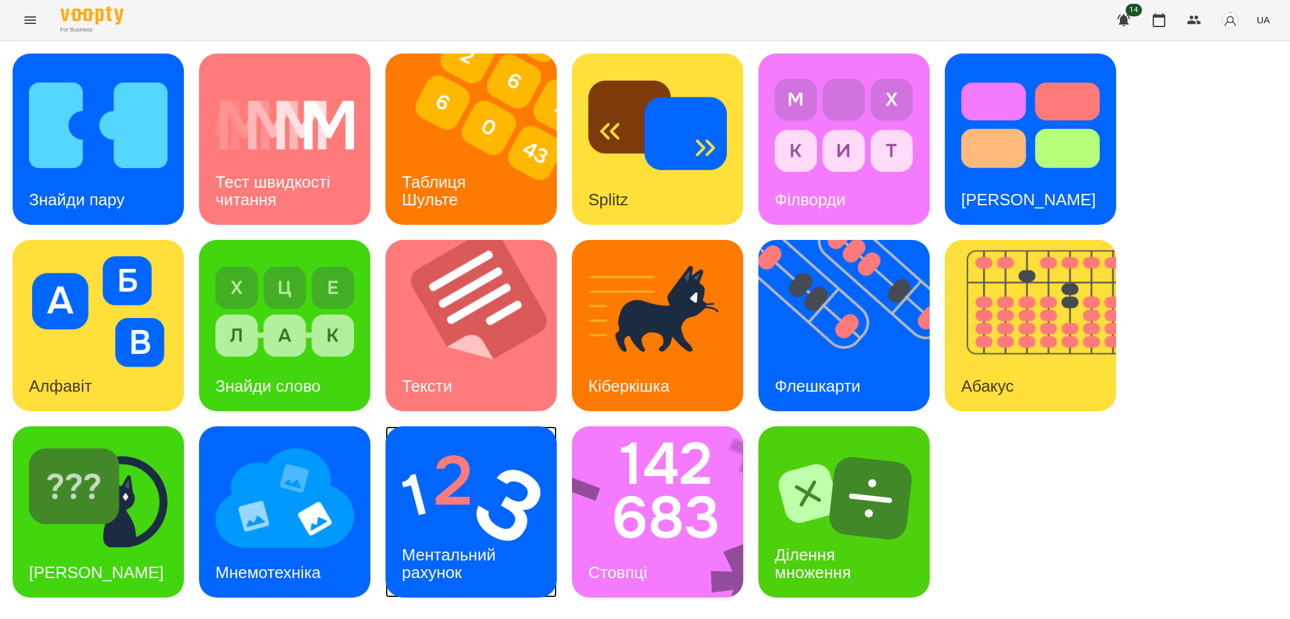
click at [448, 545] on h3 "Ментальний рахунок" at bounding box center [451, 563] width 98 height 36
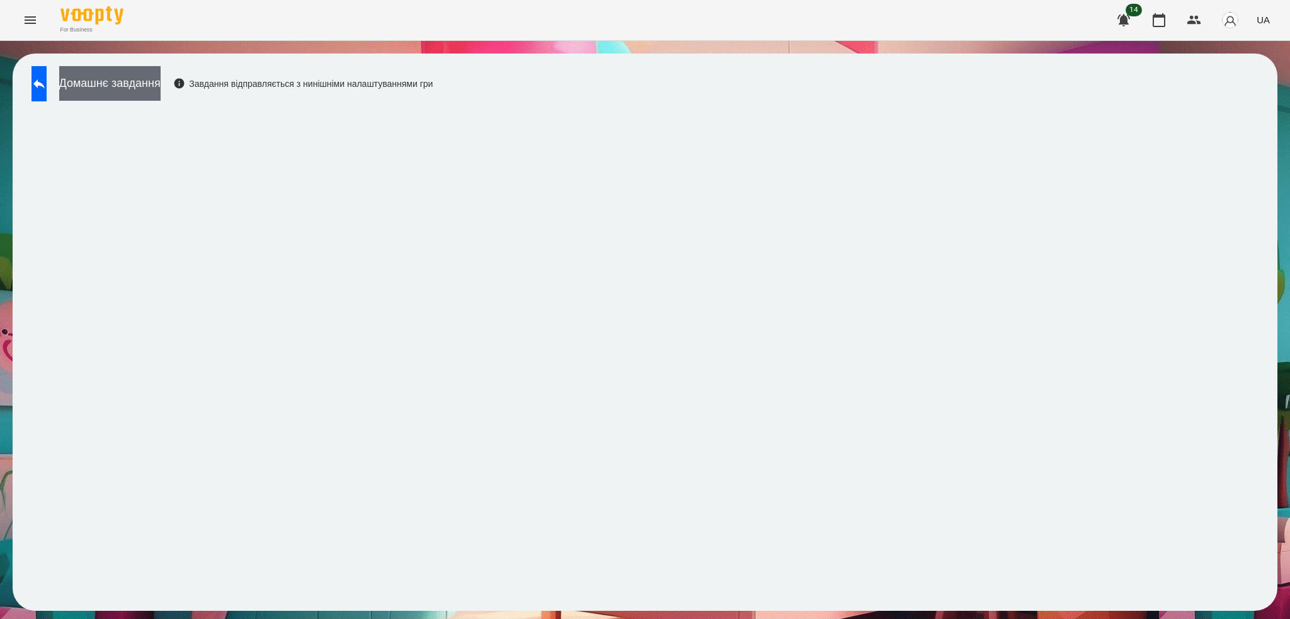
click at [161, 78] on button "Домашнє завдання" at bounding box center [109, 83] width 101 height 35
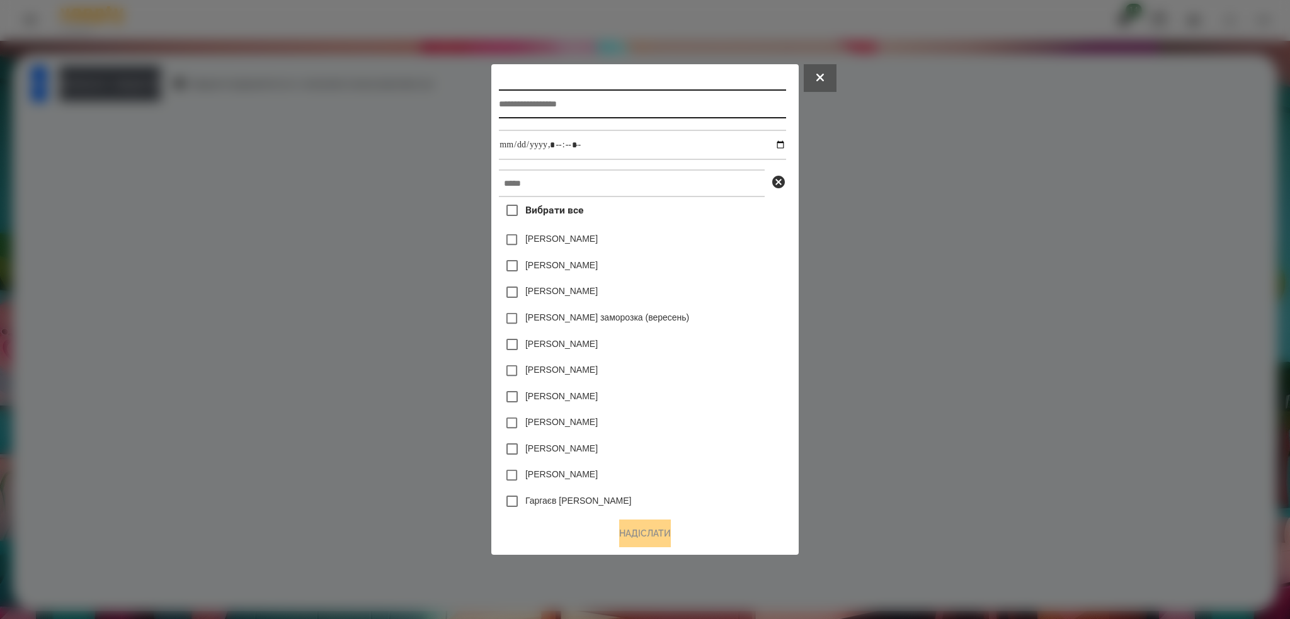
click at [632, 113] on input "text" at bounding box center [642, 103] width 286 height 29
type input "**********"
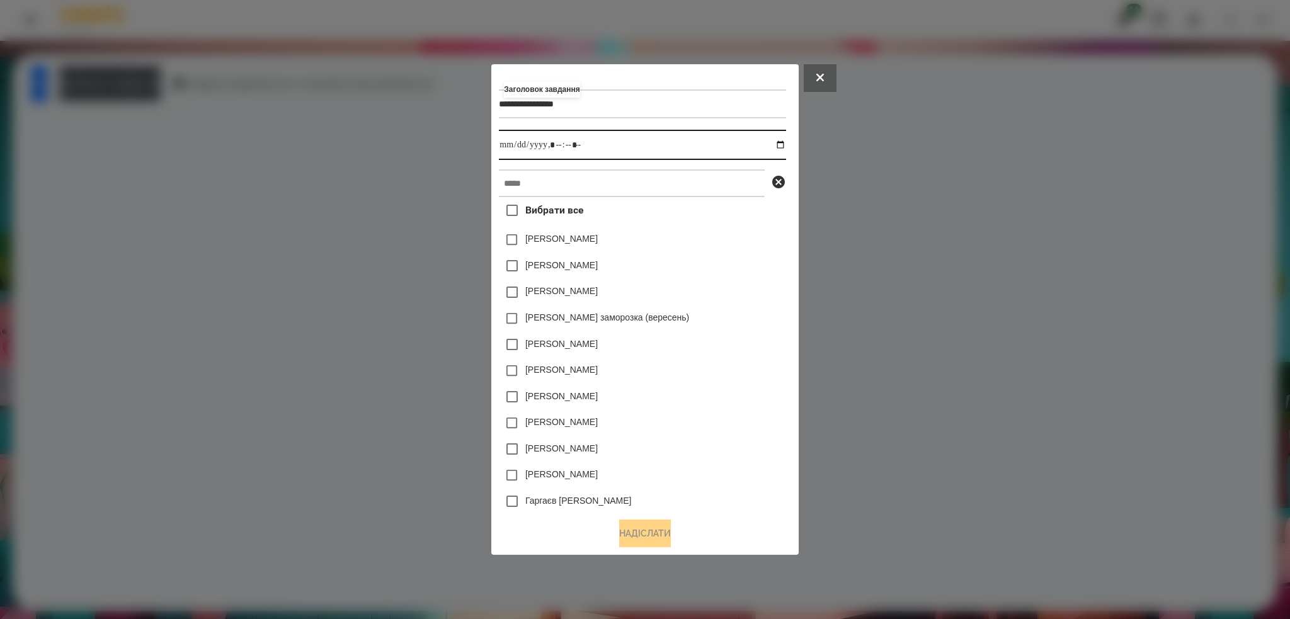
click at [785, 146] on input "datetime-local" at bounding box center [642, 145] width 286 height 30
type input "**********"
click at [596, 145] on input "datetime-local" at bounding box center [642, 145] width 286 height 30
click at [535, 189] on input "text" at bounding box center [632, 183] width 266 height 28
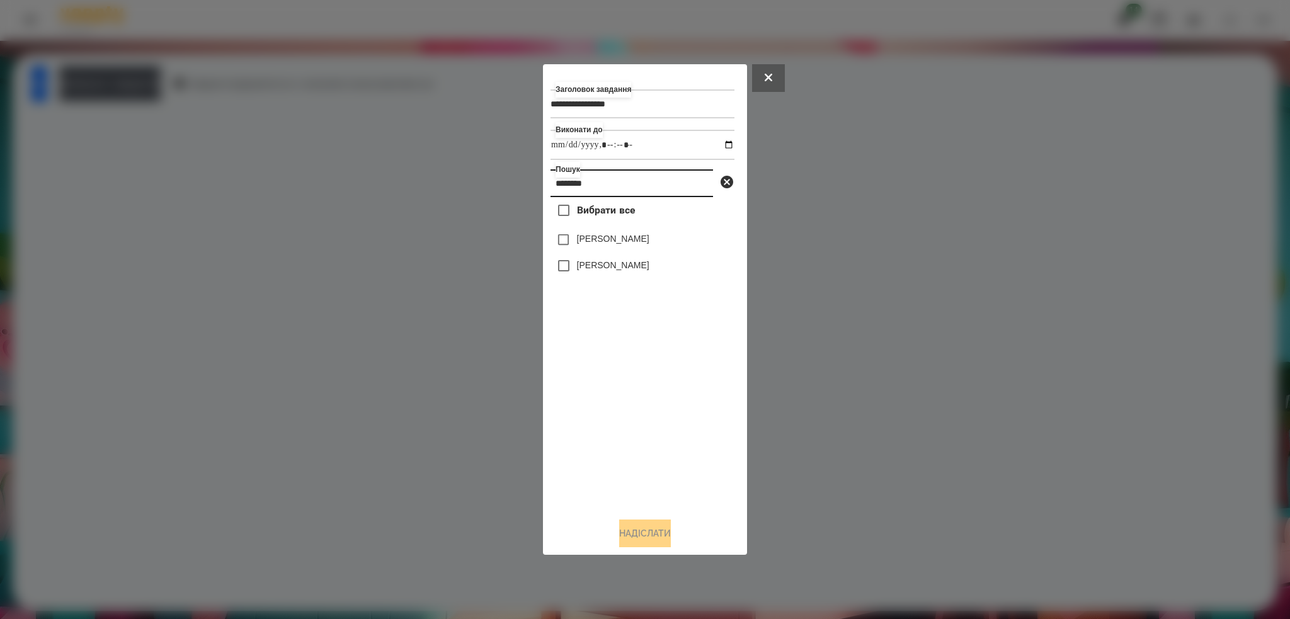
type input "********"
click at [650, 526] on button "Надіслати" at bounding box center [645, 533] width 52 height 28
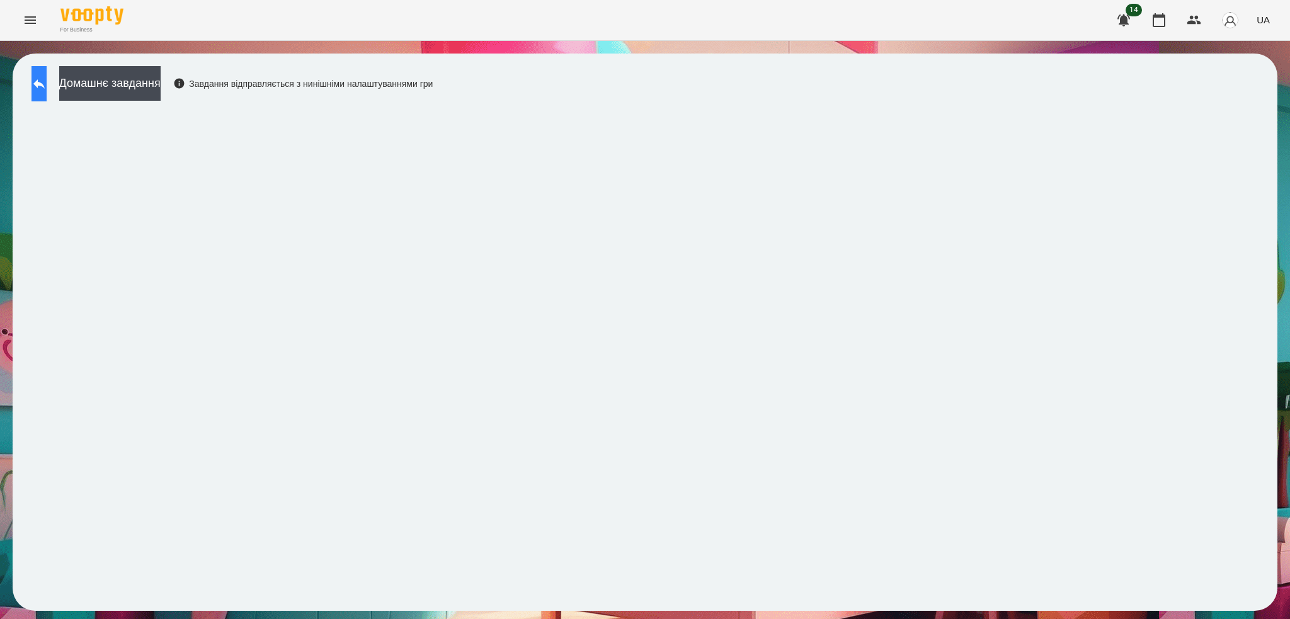
click at [44, 89] on icon at bounding box center [38, 83] width 15 height 15
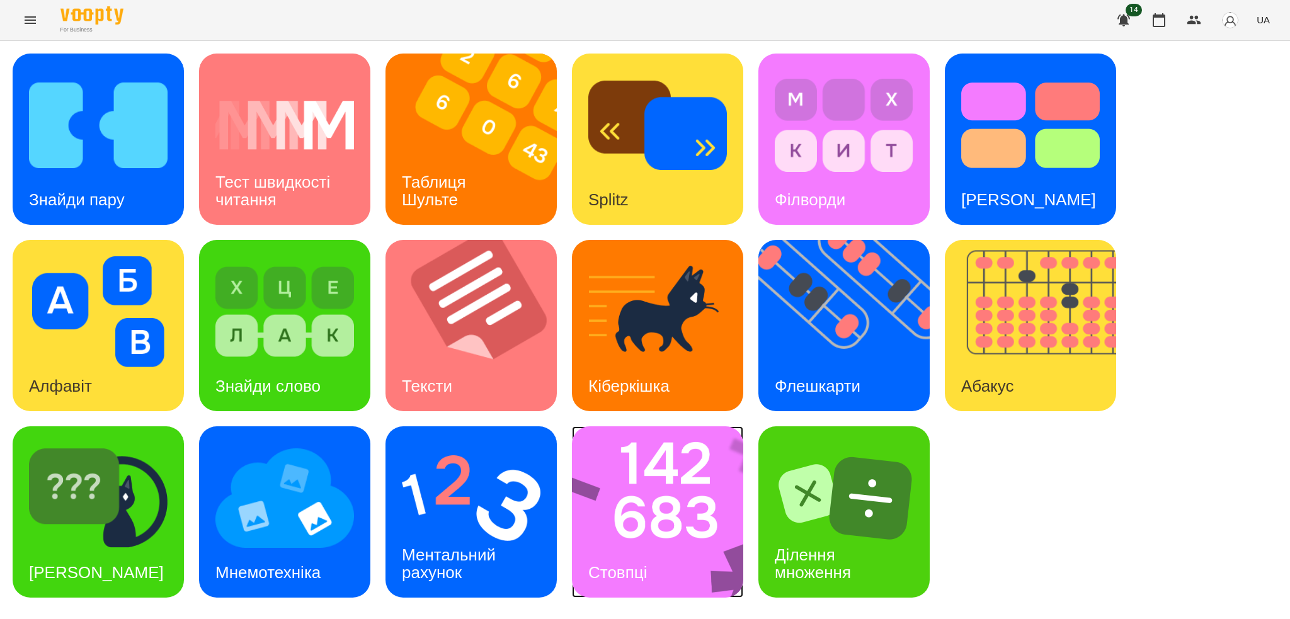
click at [675, 563] on img at bounding box center [666, 511] width 188 height 171
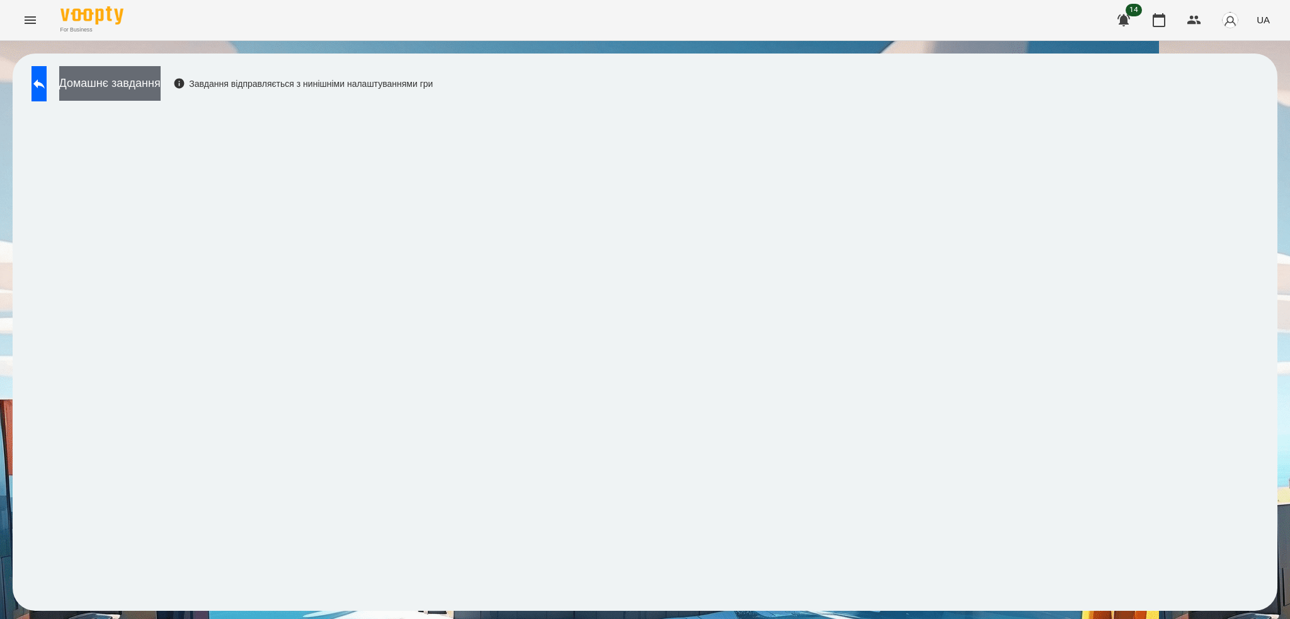
click at [161, 72] on button "Домашнє завдання" at bounding box center [109, 83] width 101 height 35
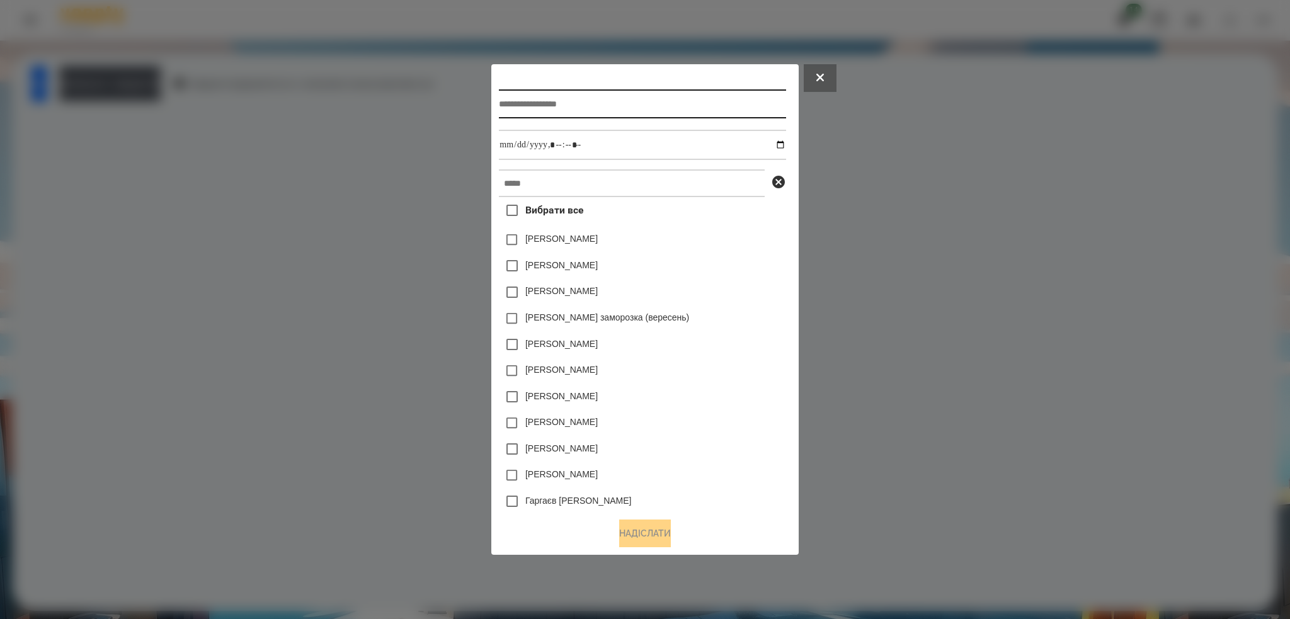
click at [557, 107] on input "text" at bounding box center [642, 103] width 286 height 29
type input "*******"
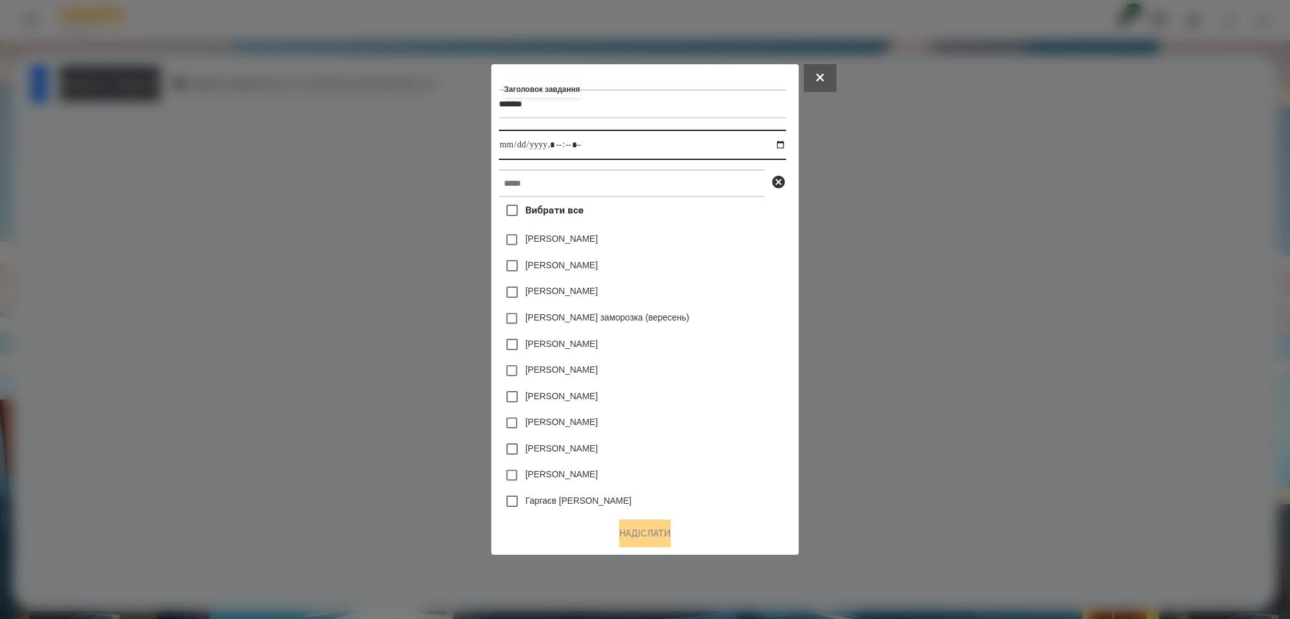
click at [785, 145] on input "datetime-local" at bounding box center [642, 145] width 286 height 30
type input "**********"
click at [593, 140] on input "datetime-local" at bounding box center [642, 145] width 286 height 30
click at [538, 190] on input "text" at bounding box center [632, 183] width 266 height 28
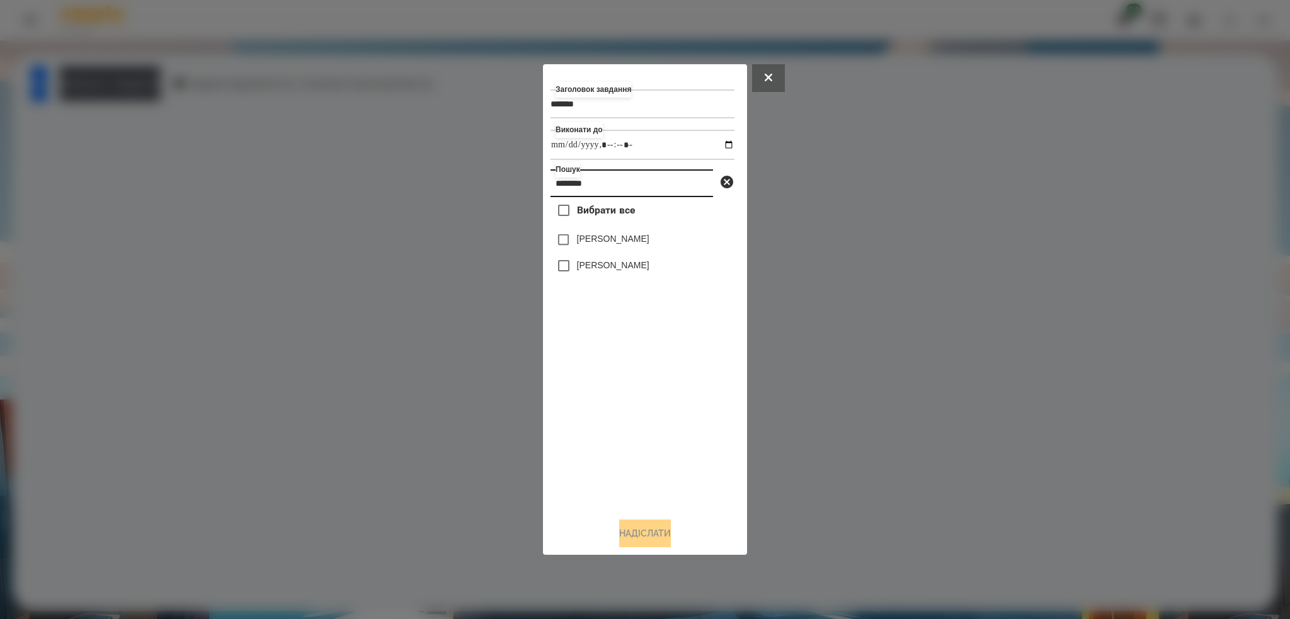
type input "********"
click at [651, 535] on button "Надіслати" at bounding box center [645, 533] width 52 height 28
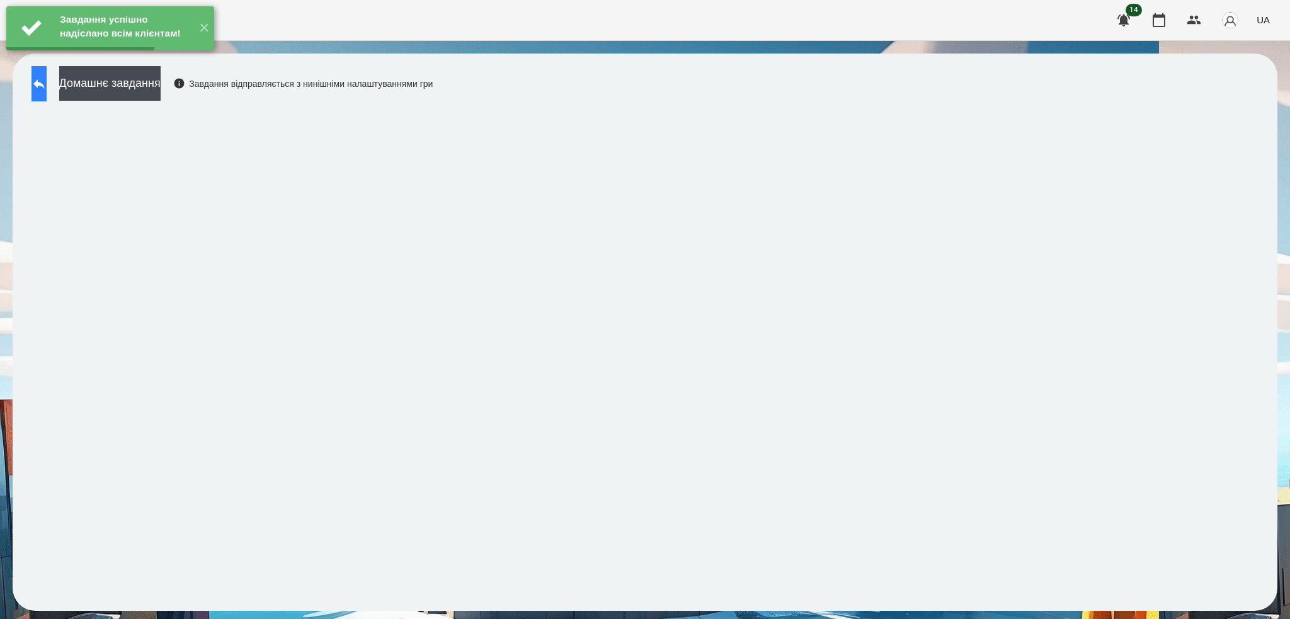
click at [47, 89] on icon at bounding box center [38, 83] width 15 height 15
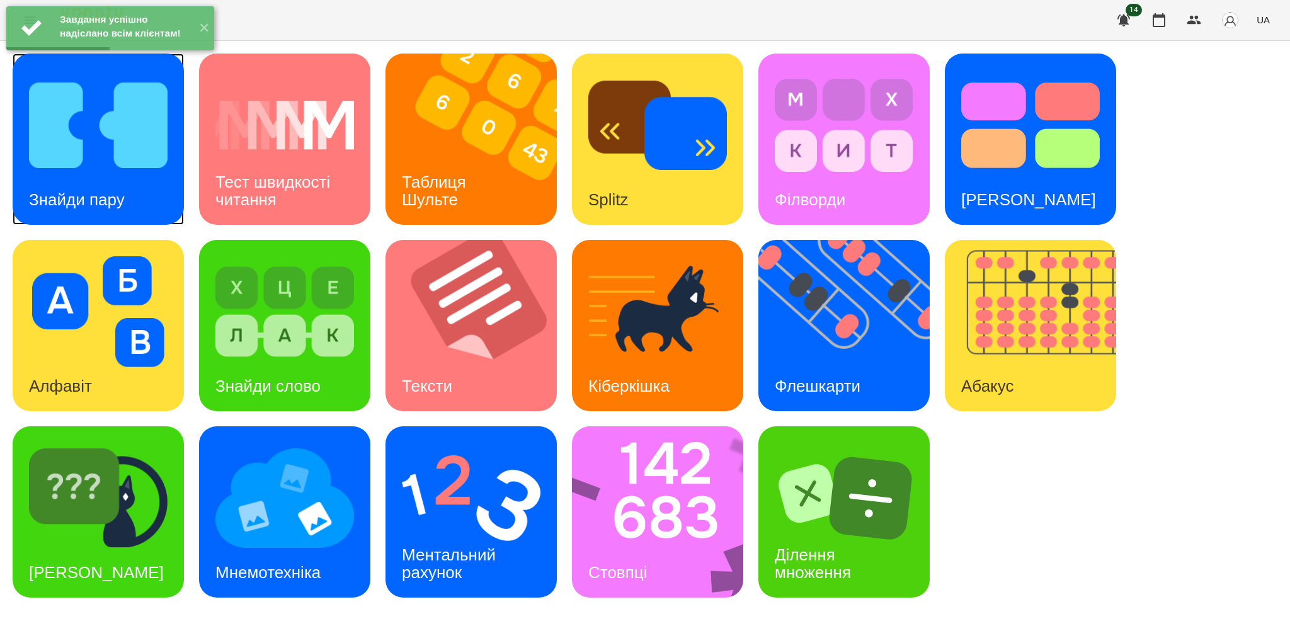
click at [71, 164] on img at bounding box center [98, 125] width 139 height 111
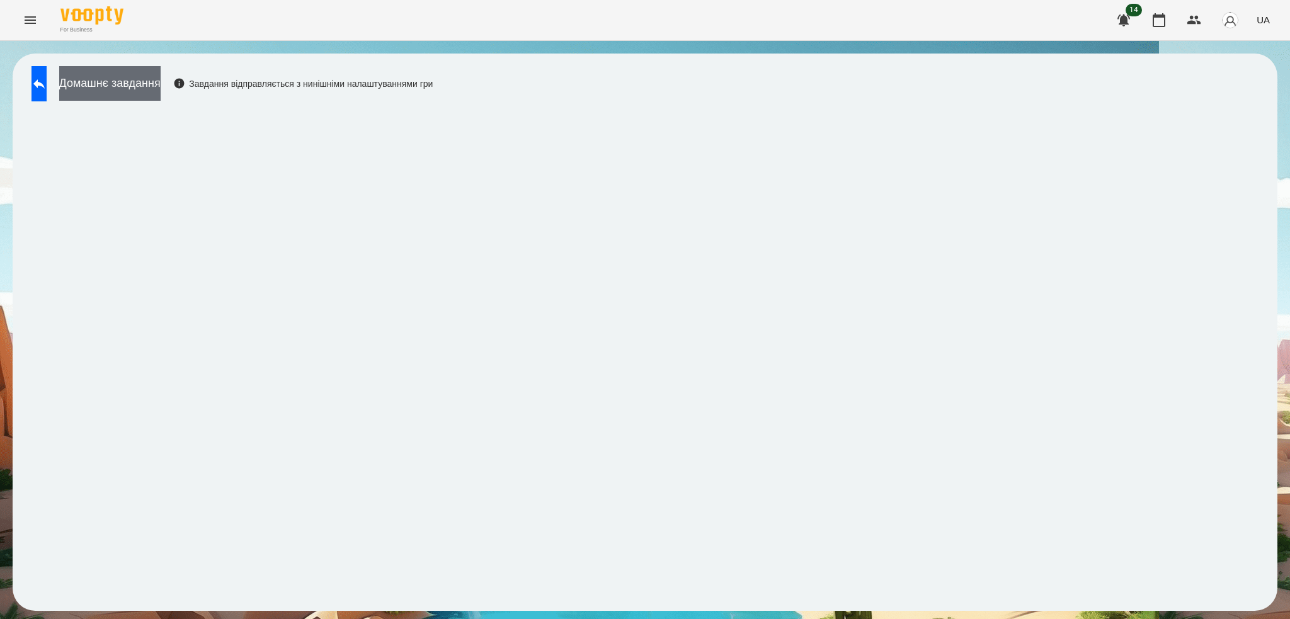
click at [161, 79] on button "Домашнє завдання" at bounding box center [109, 83] width 101 height 35
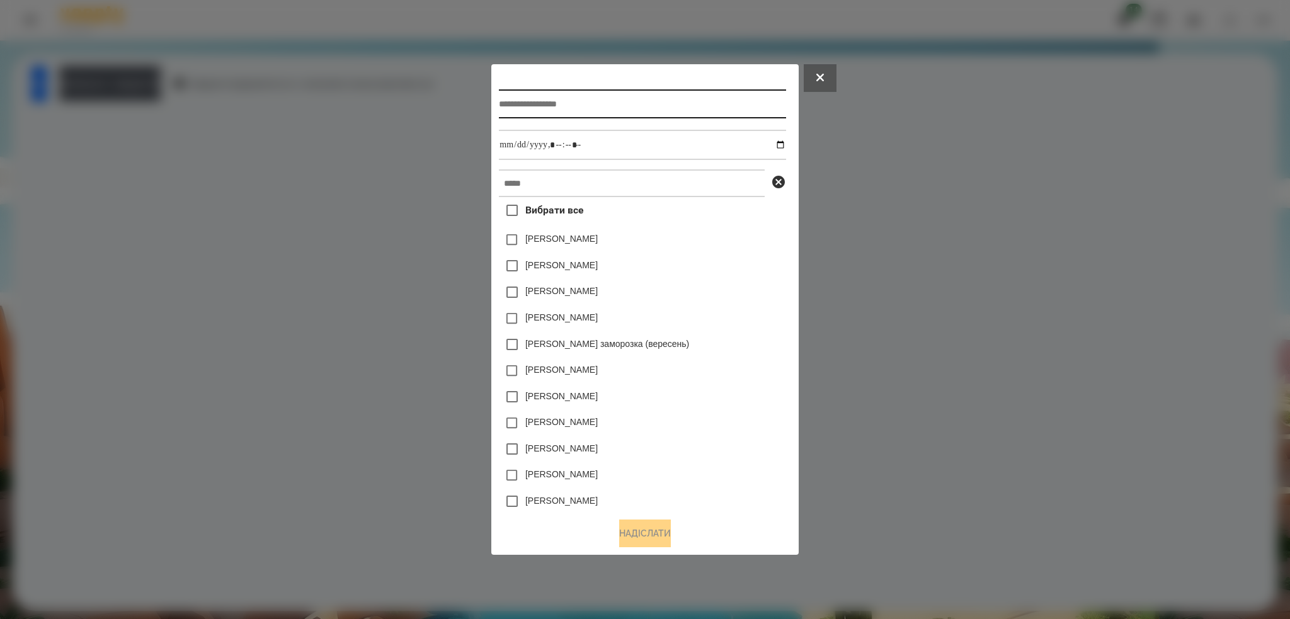
click at [536, 103] on input "text" at bounding box center [642, 103] width 286 height 29
type input "**********"
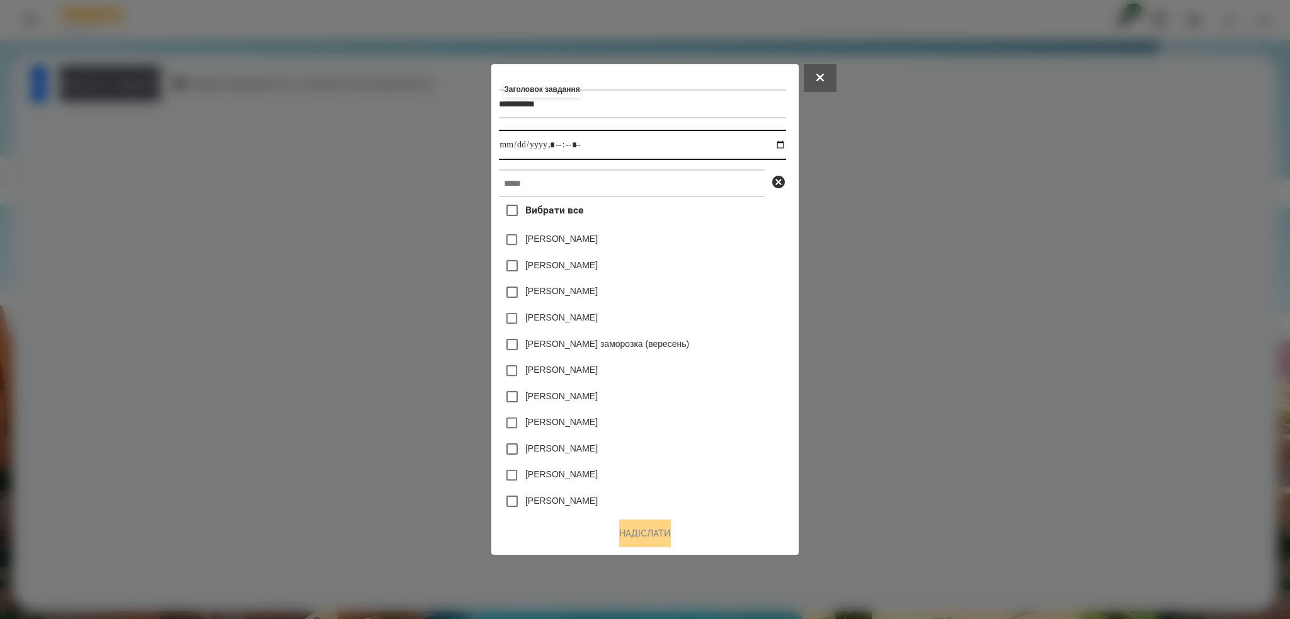
click at [785, 147] on input "datetime-local" at bounding box center [642, 145] width 286 height 30
type input "**********"
click at [598, 149] on input "datetime-local" at bounding box center [642, 145] width 286 height 30
click at [558, 187] on input "text" at bounding box center [632, 183] width 266 height 28
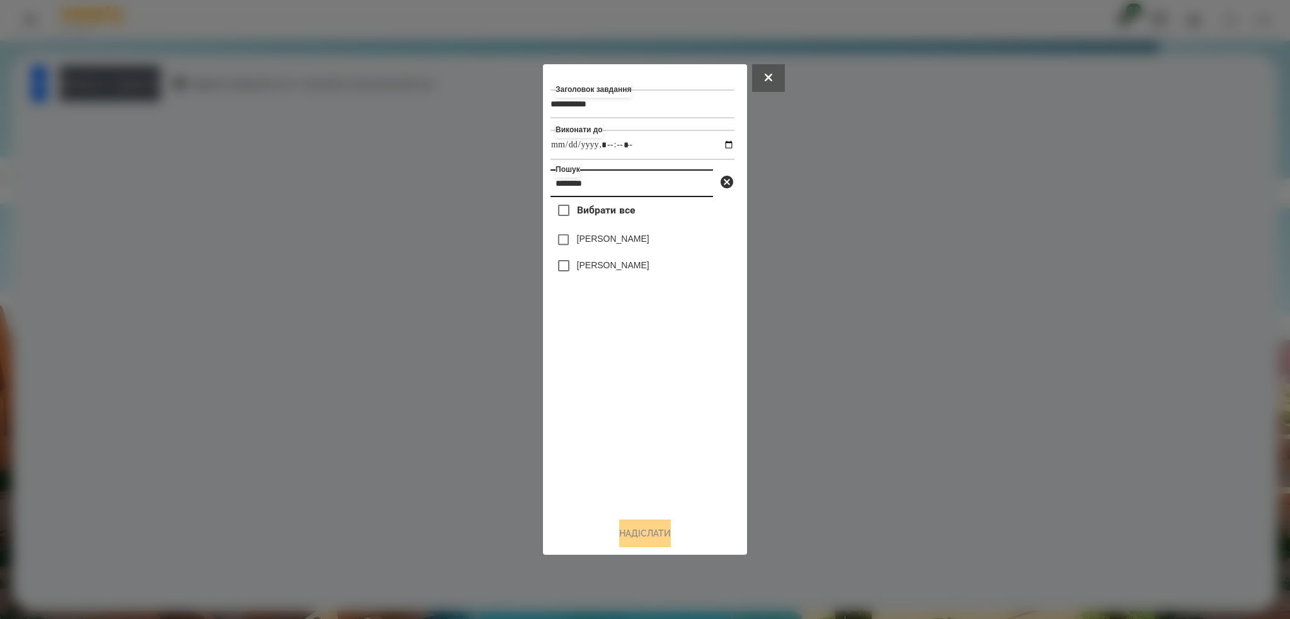
type input "********"
click at [649, 530] on button "Надіслати" at bounding box center [645, 533] width 52 height 28
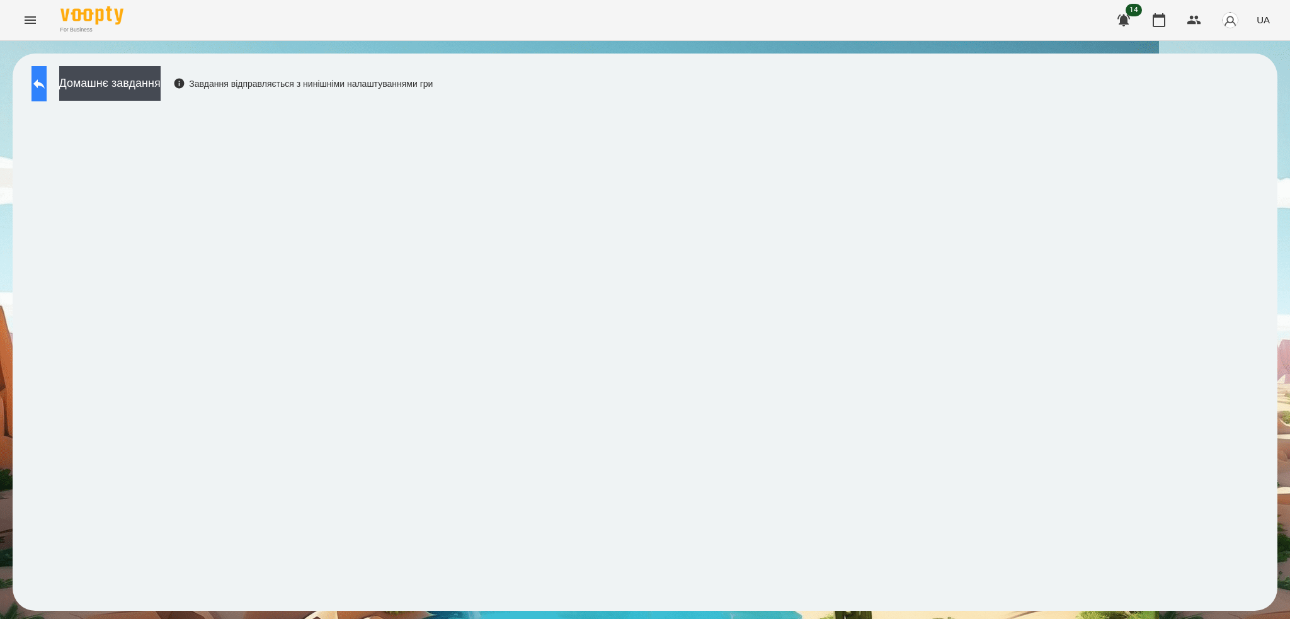
click at [47, 85] on icon at bounding box center [38, 83] width 15 height 15
